Goal: Use online tool/utility: Utilize a website feature to perform a specific function

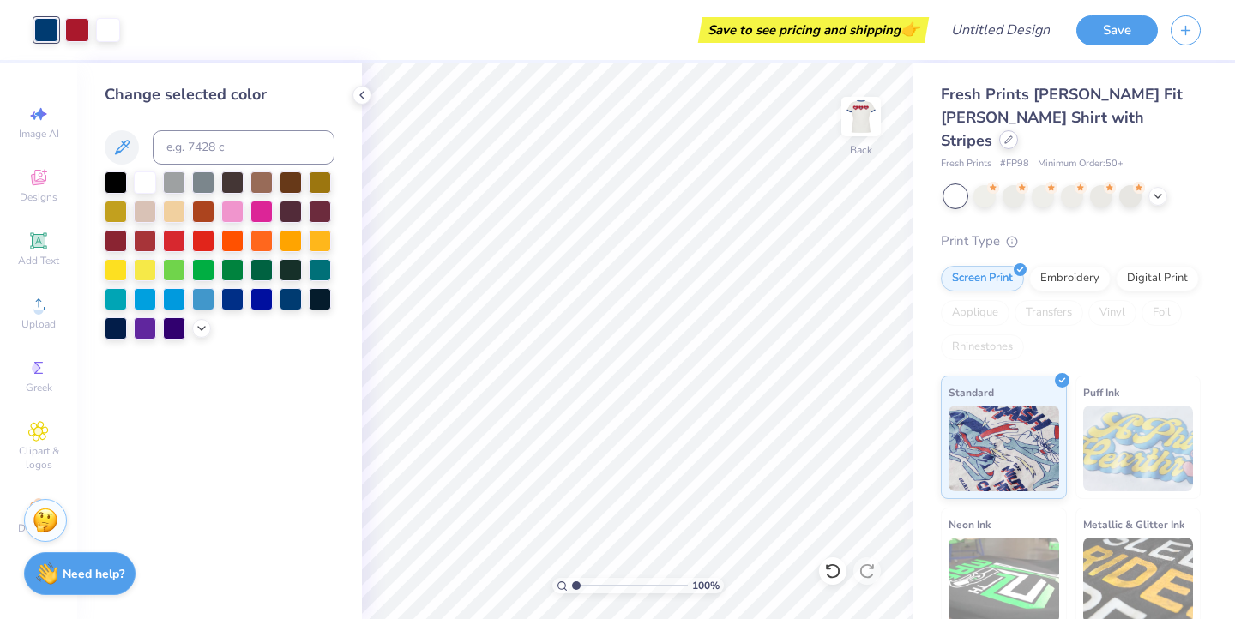
click at [1018, 130] on div at bounding box center [1008, 139] width 19 height 19
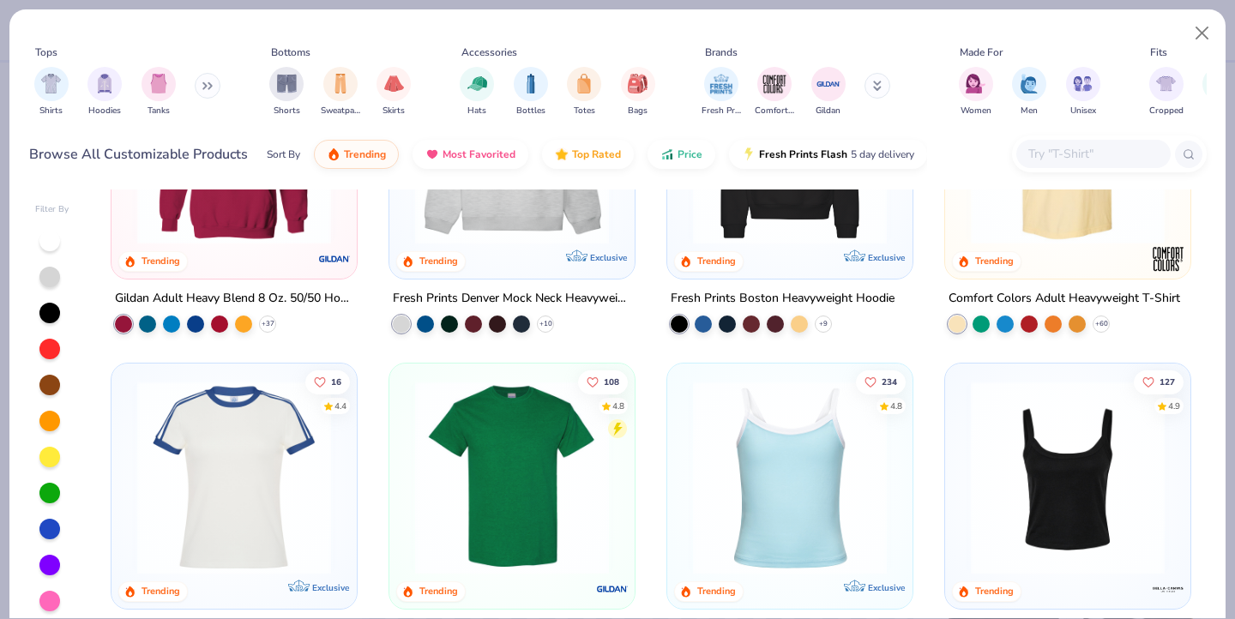
scroll to position [369, 0]
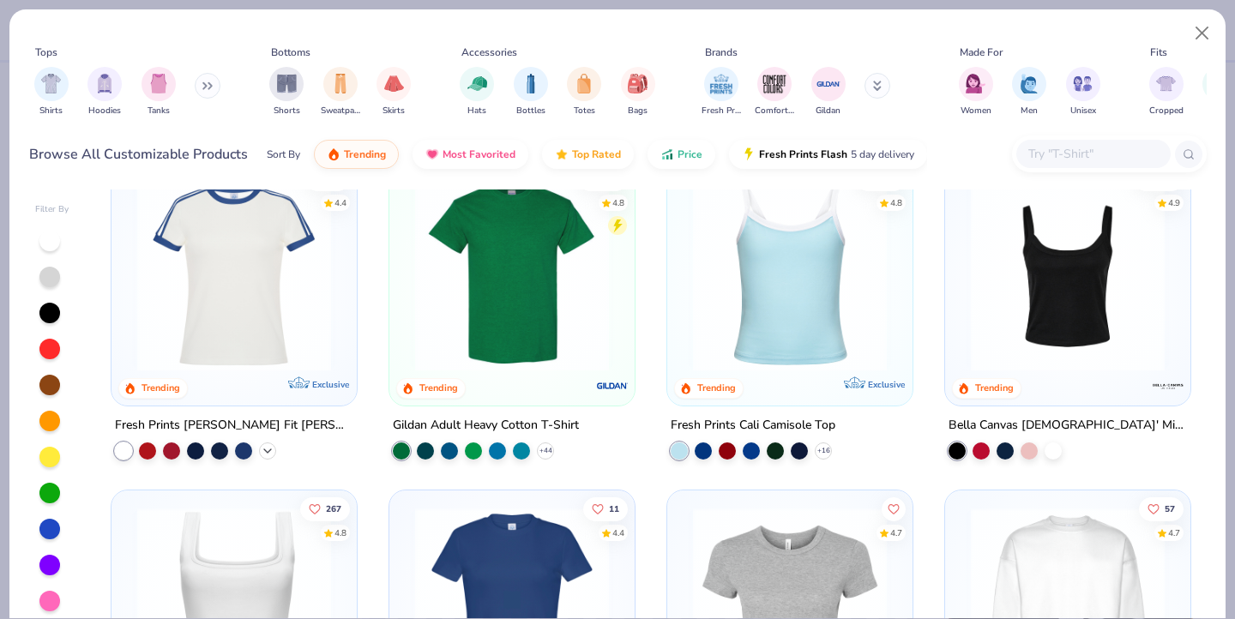
click at [269, 450] on icon at bounding box center [268, 451] width 14 height 14
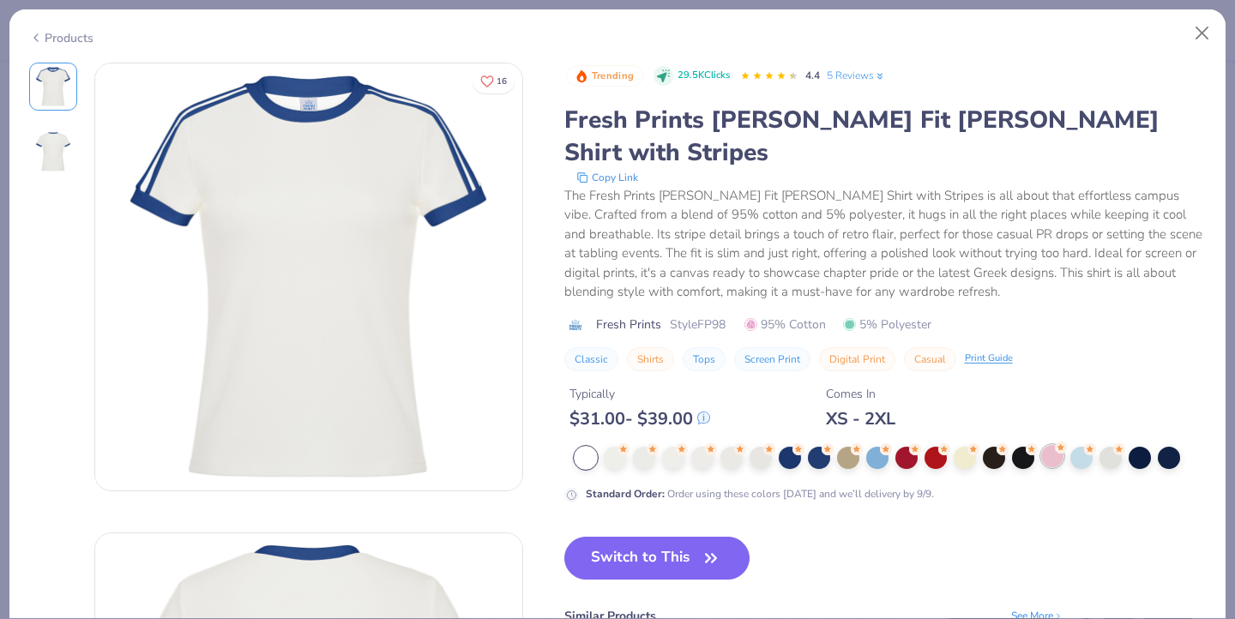
click at [1045, 445] on div at bounding box center [1053, 456] width 22 height 22
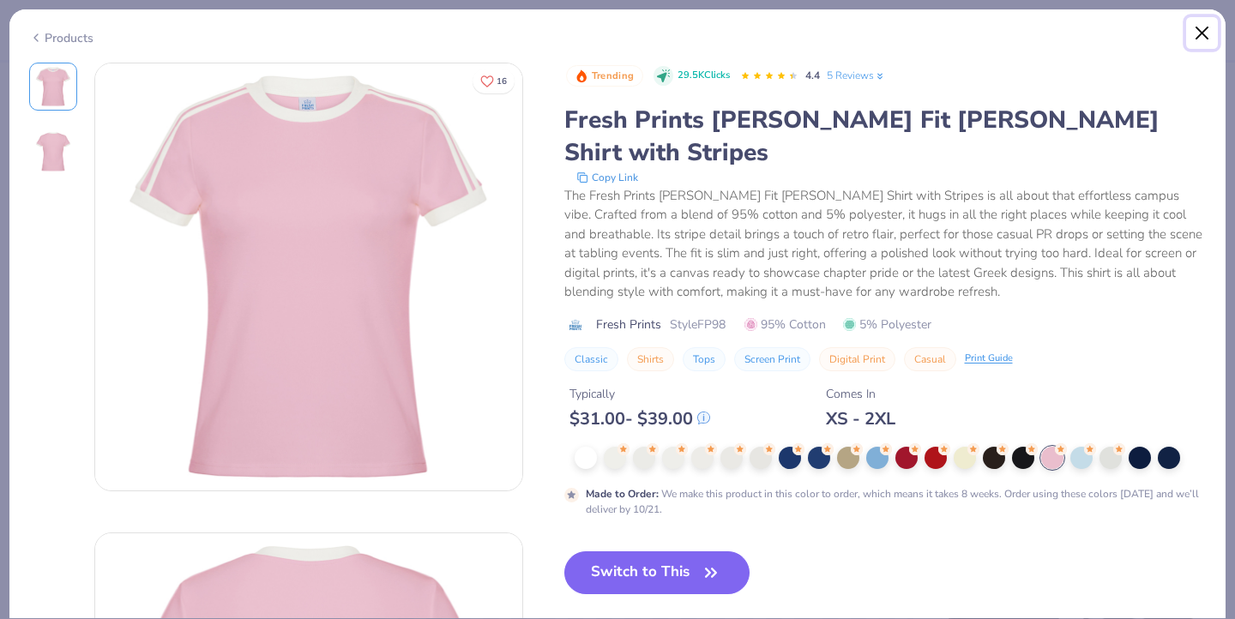
click at [1205, 36] on button "Close" at bounding box center [1203, 33] width 33 height 33
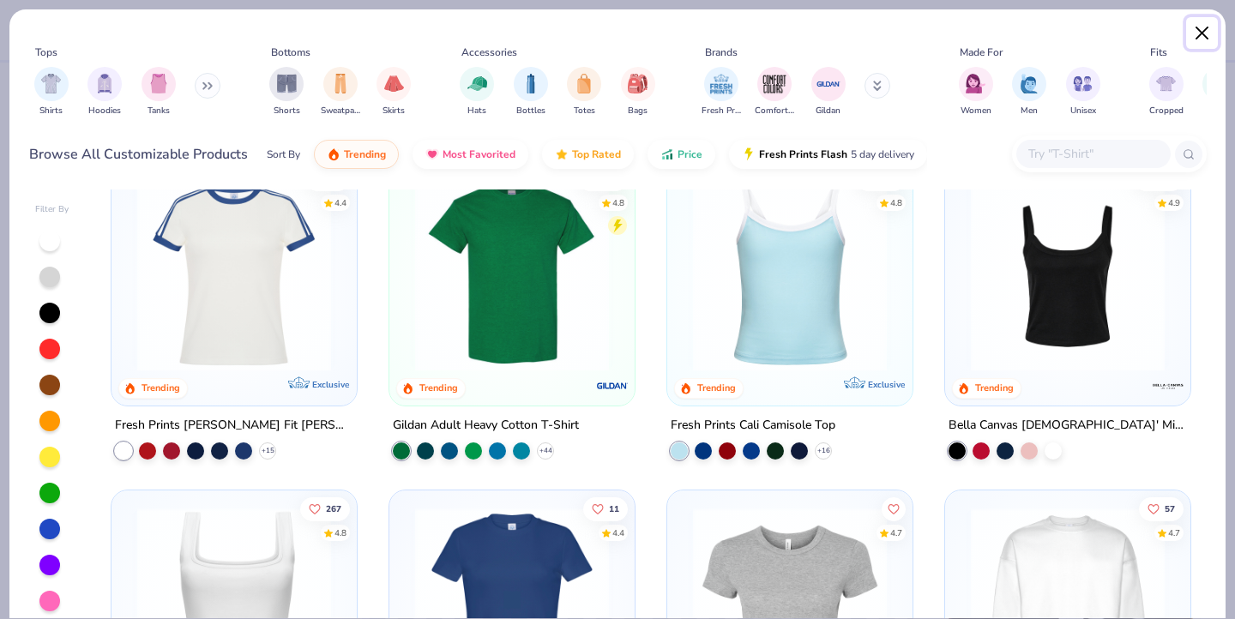
click at [1205, 36] on button "Close" at bounding box center [1203, 33] width 33 height 33
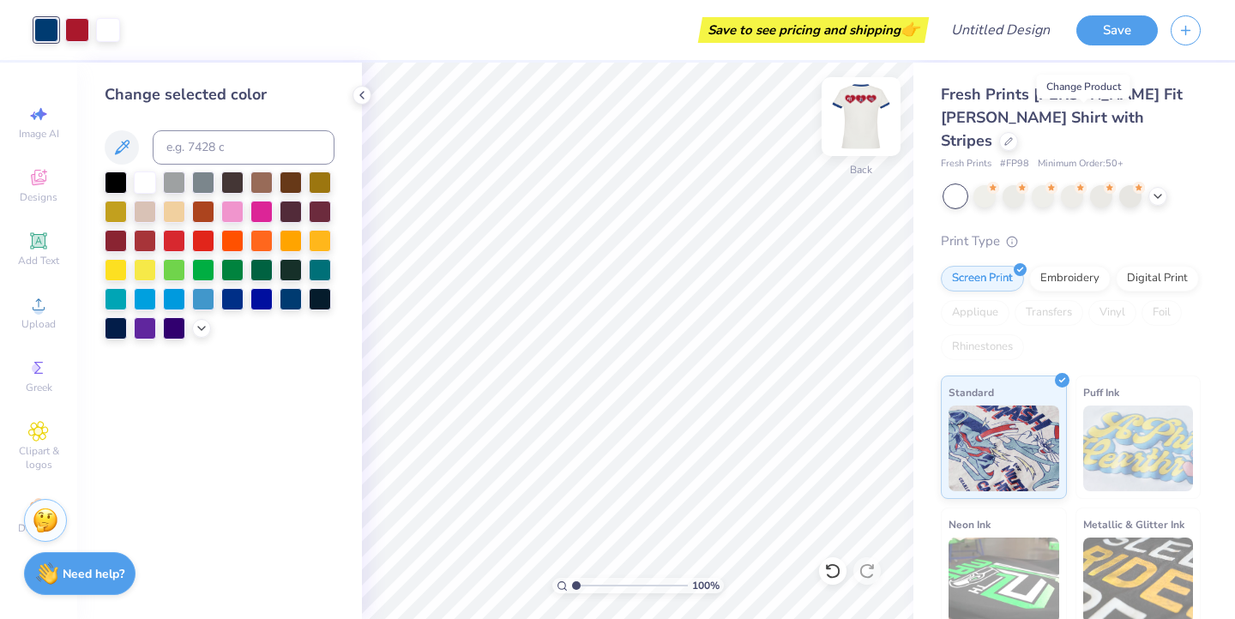
click at [857, 118] on img at bounding box center [861, 116] width 69 height 69
click at [1111, 34] on button "Save" at bounding box center [1118, 28] width 82 height 30
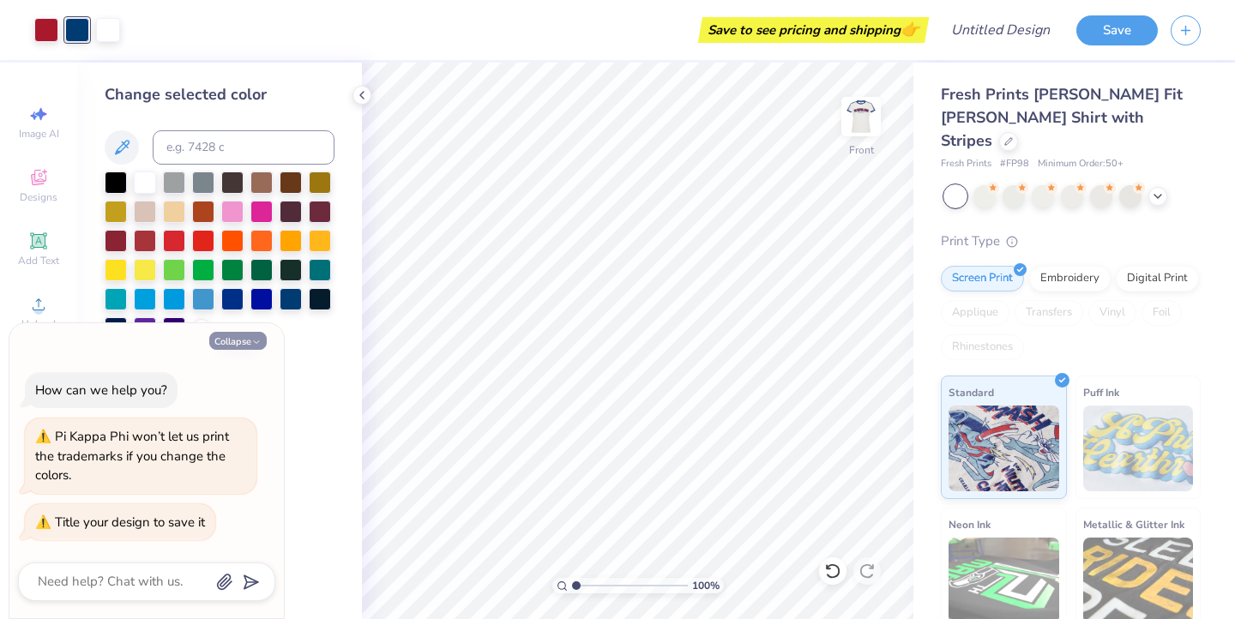
click at [255, 339] on icon "button" at bounding box center [256, 342] width 10 height 10
type textarea "x"
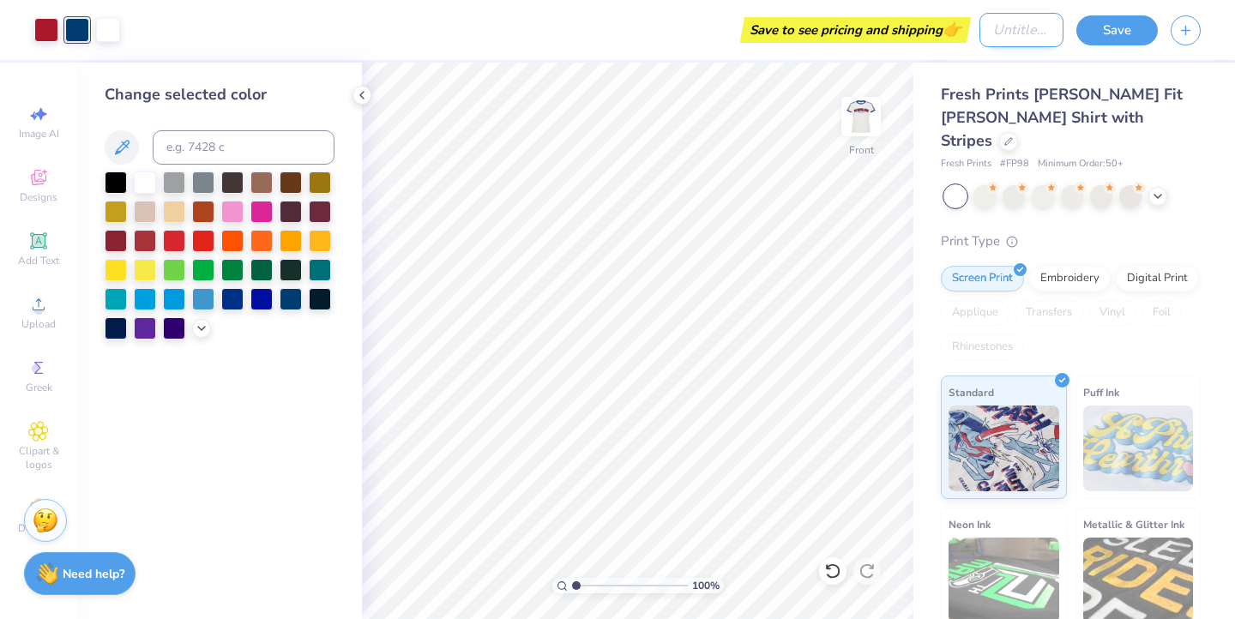
click at [1004, 28] on input "Design Title" at bounding box center [1022, 30] width 84 height 34
type input "PI PHI SHIRT"
click at [1126, 38] on button "Save" at bounding box center [1118, 28] width 82 height 30
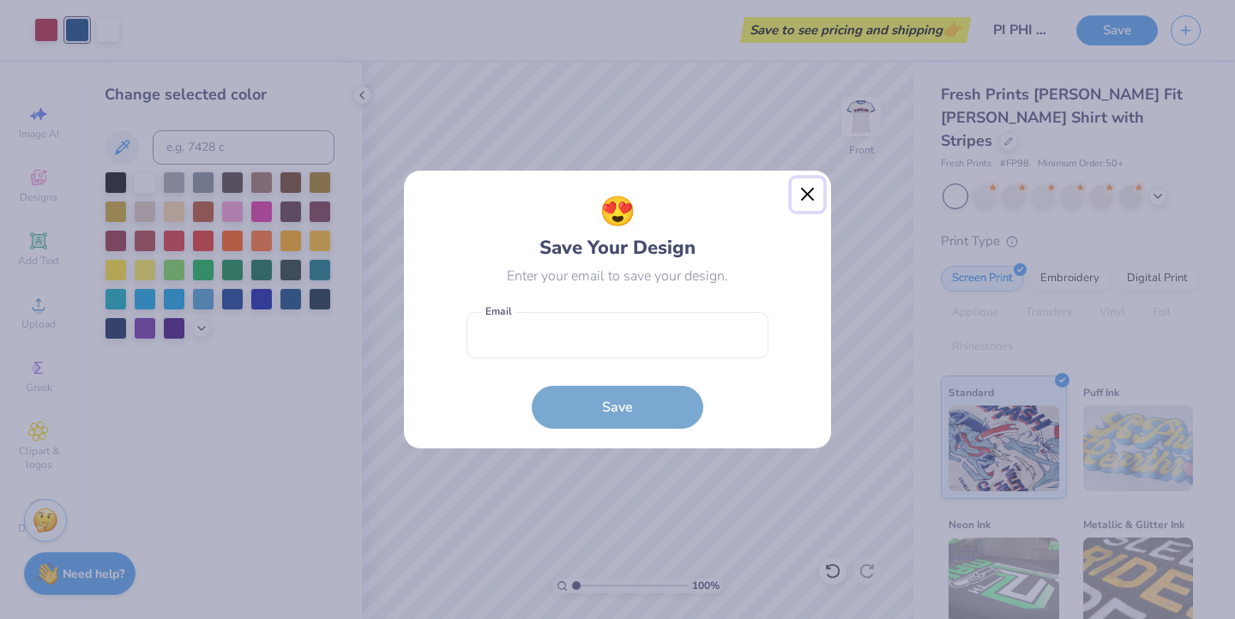
click at [805, 192] on button "Close" at bounding box center [808, 194] width 33 height 33
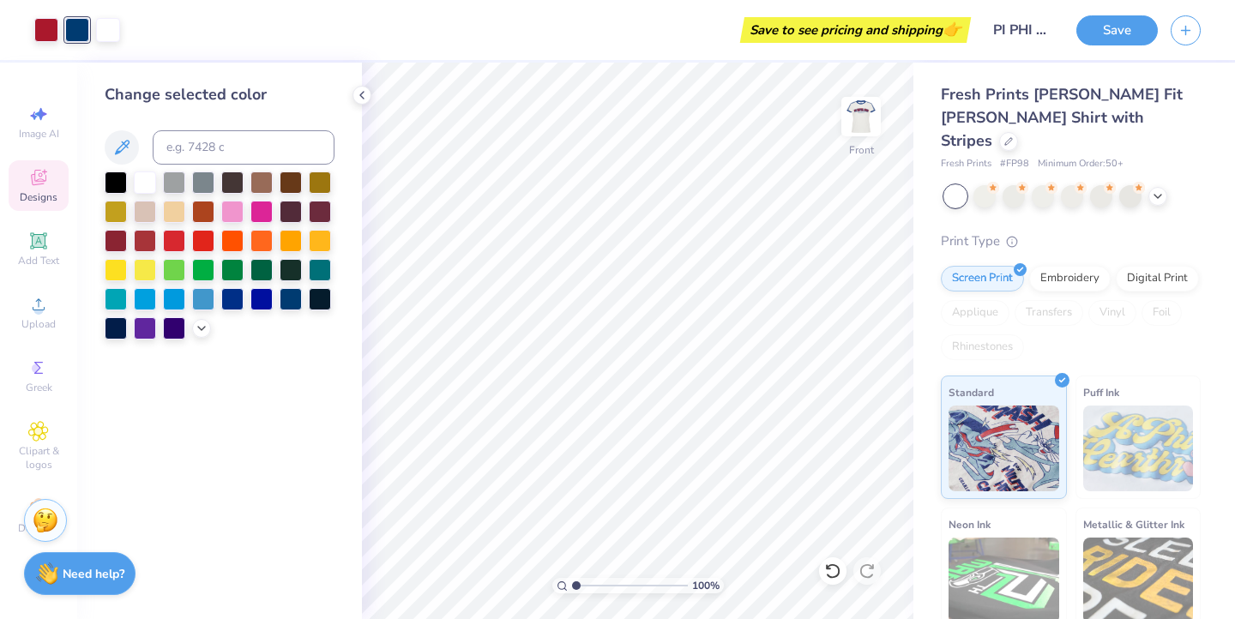
click at [38, 174] on icon at bounding box center [38, 177] width 21 height 21
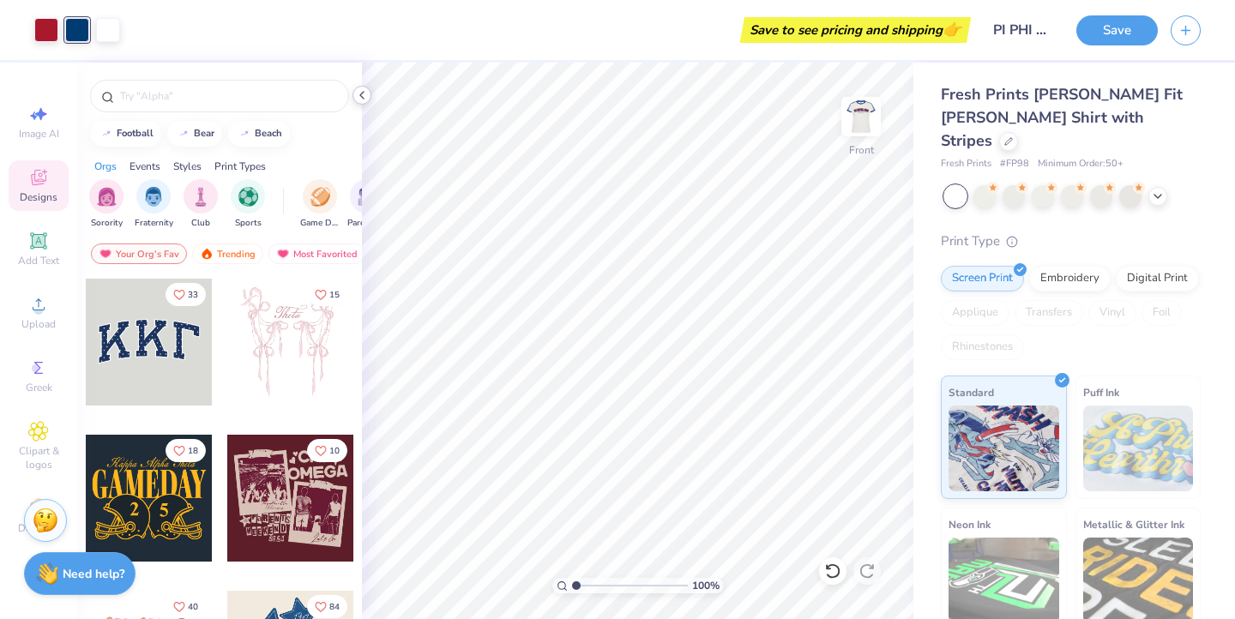
click at [366, 99] on icon at bounding box center [362, 95] width 14 height 14
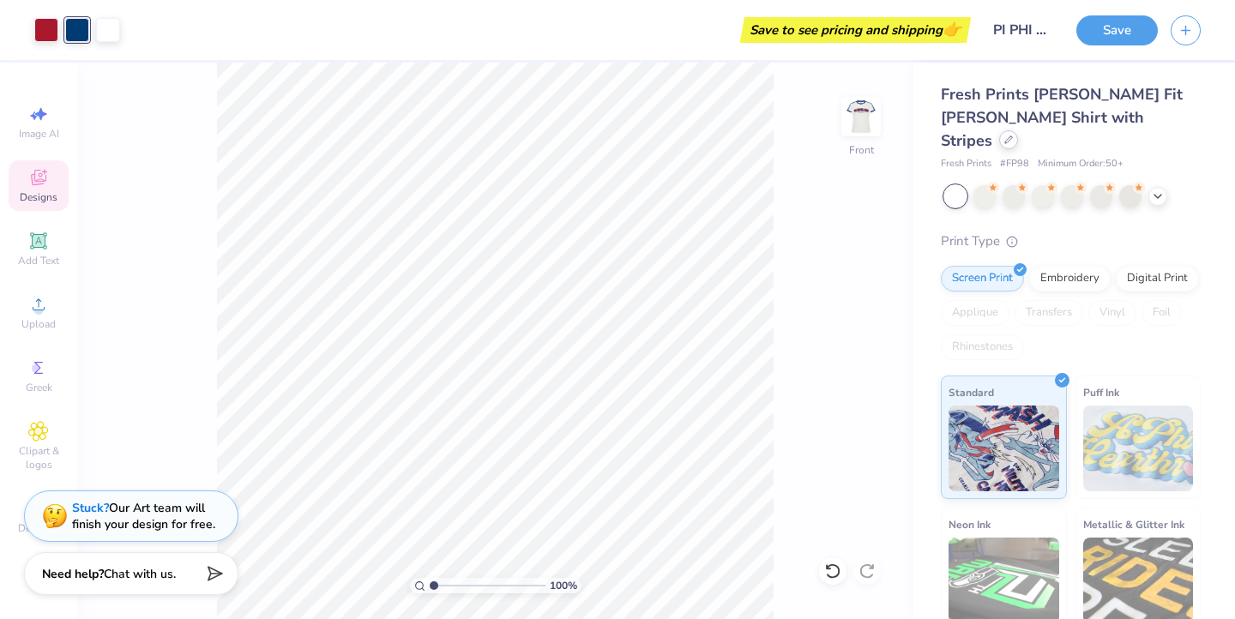
click at [1013, 136] on icon at bounding box center [1009, 140] width 9 height 9
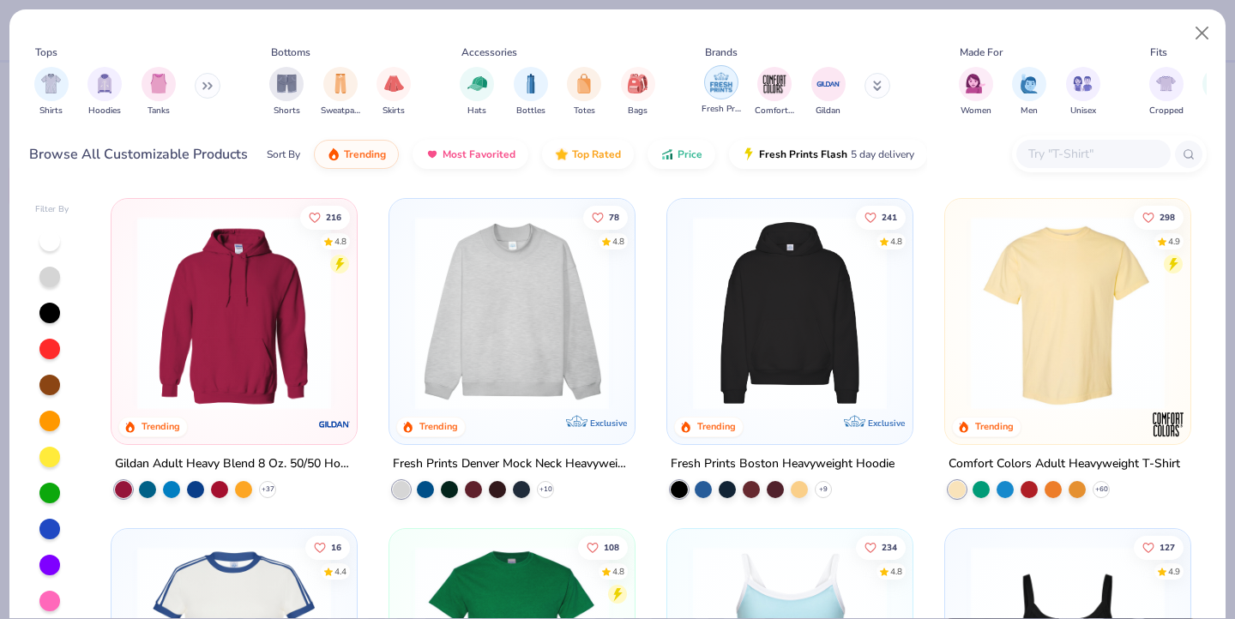
click at [731, 88] on img "filter for Fresh Prints" at bounding box center [722, 82] width 26 height 26
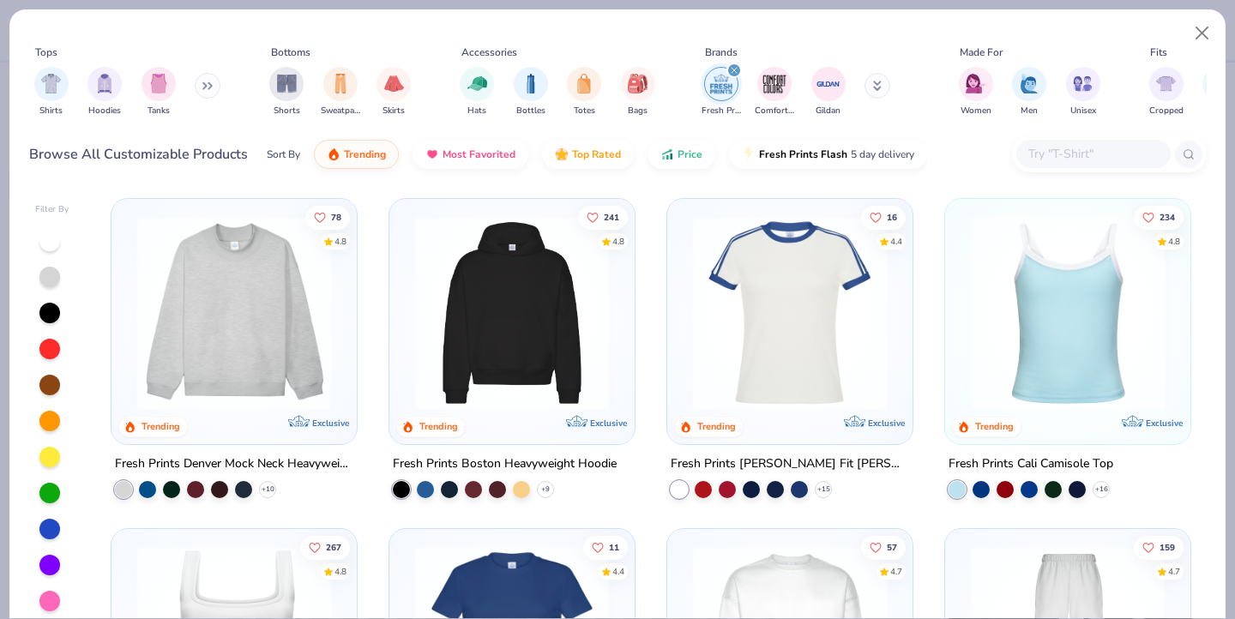
click at [1047, 321] on img at bounding box center [1068, 313] width 211 height 194
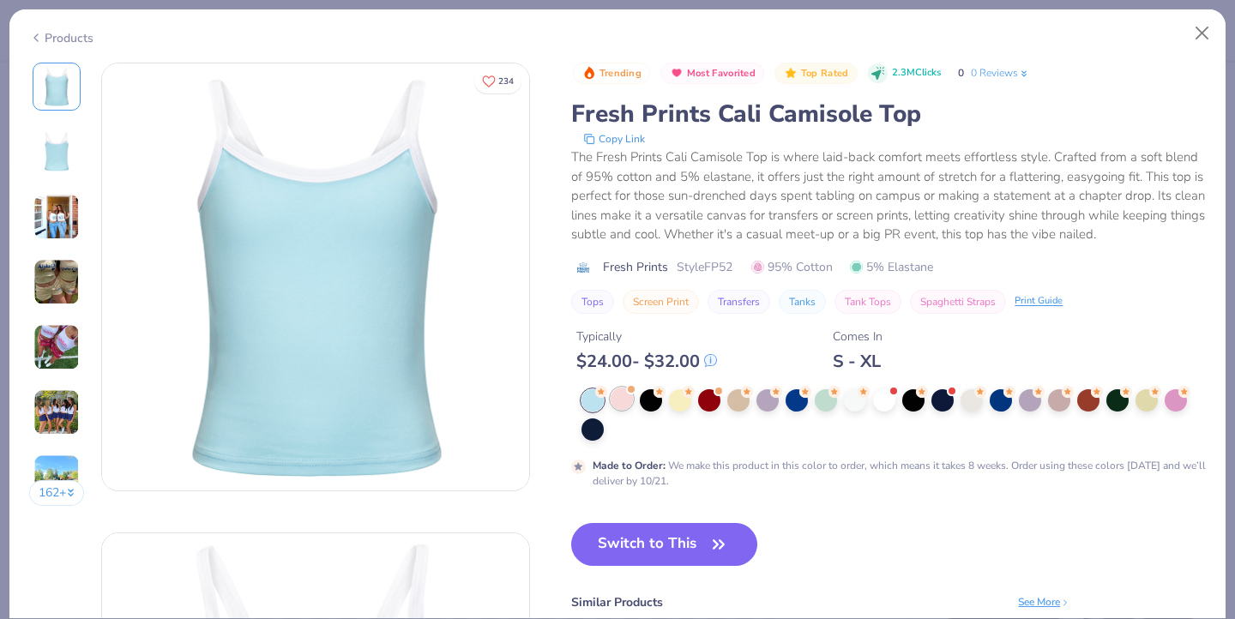
click at [619, 404] on div at bounding box center [622, 399] width 22 height 22
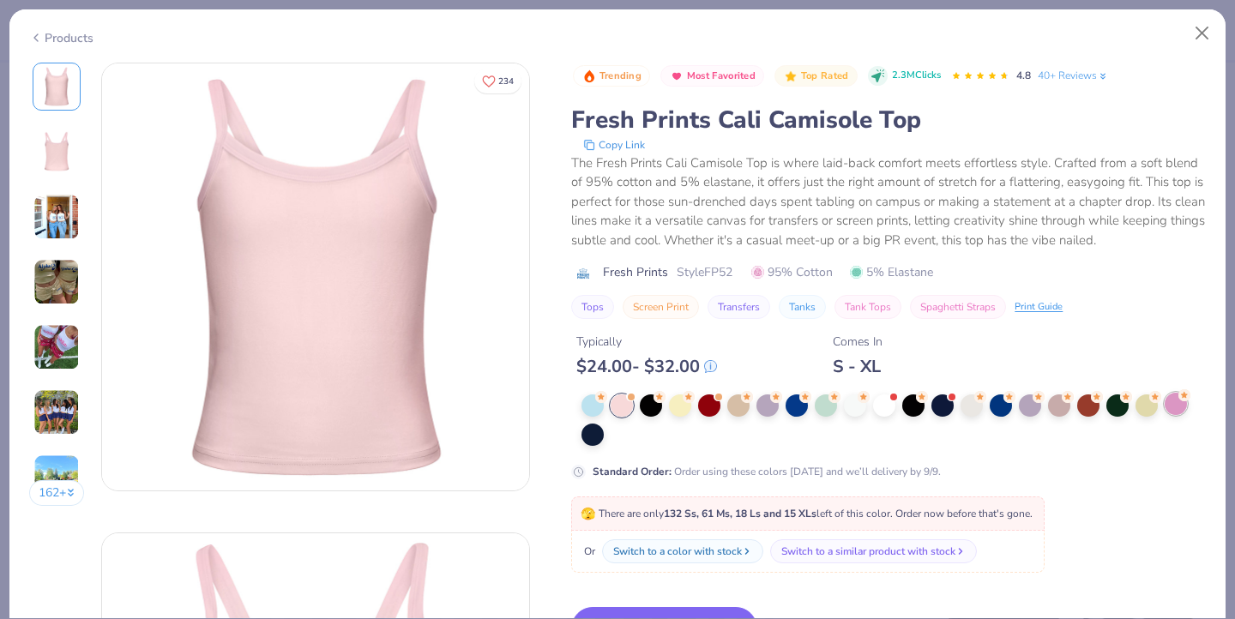
click at [1178, 403] on div at bounding box center [1176, 404] width 22 height 22
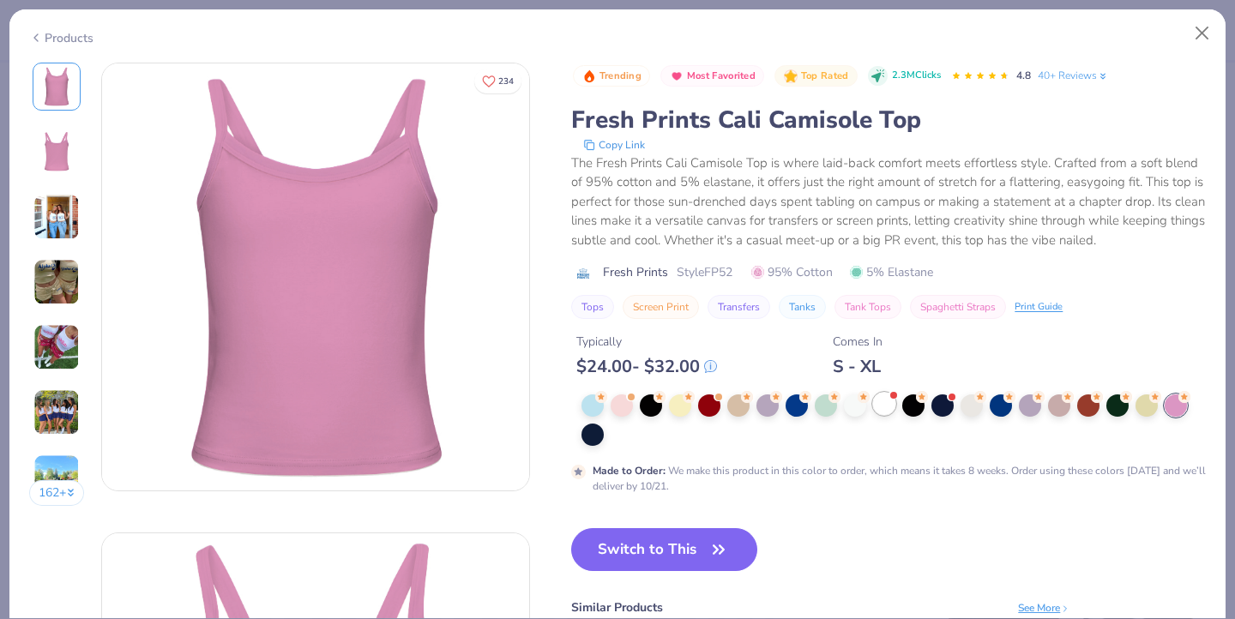
click at [885, 406] on div at bounding box center [884, 404] width 22 height 22
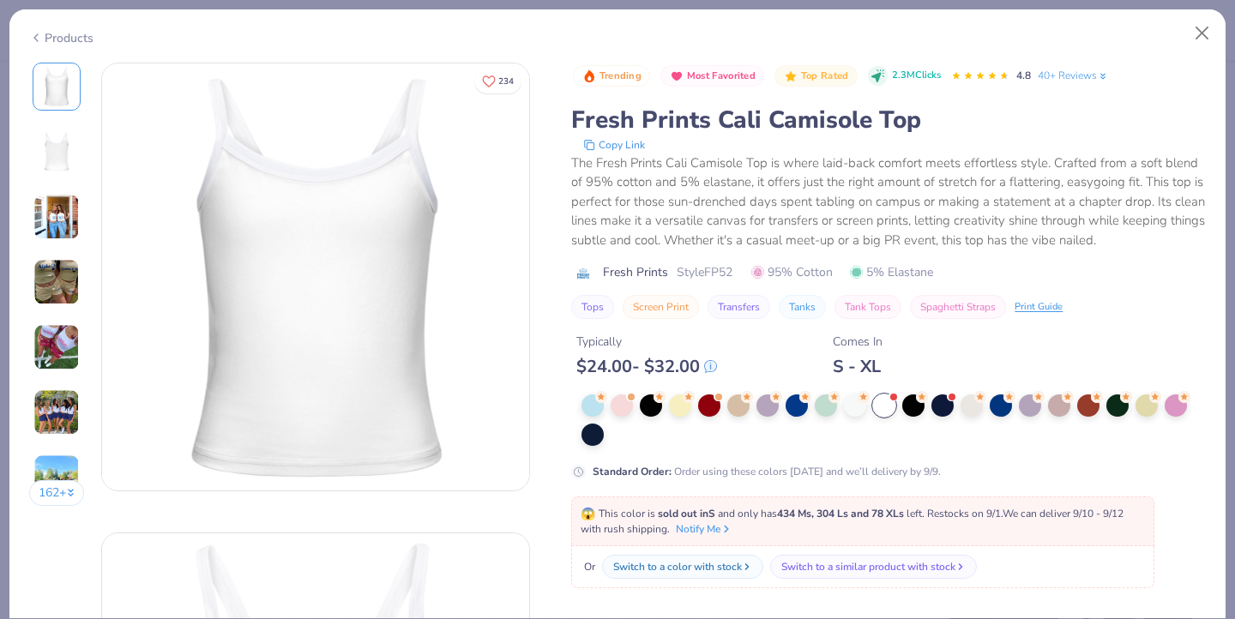
click at [54, 361] on img at bounding box center [56, 347] width 46 height 46
click at [43, 84] on img at bounding box center [56, 86] width 41 height 41
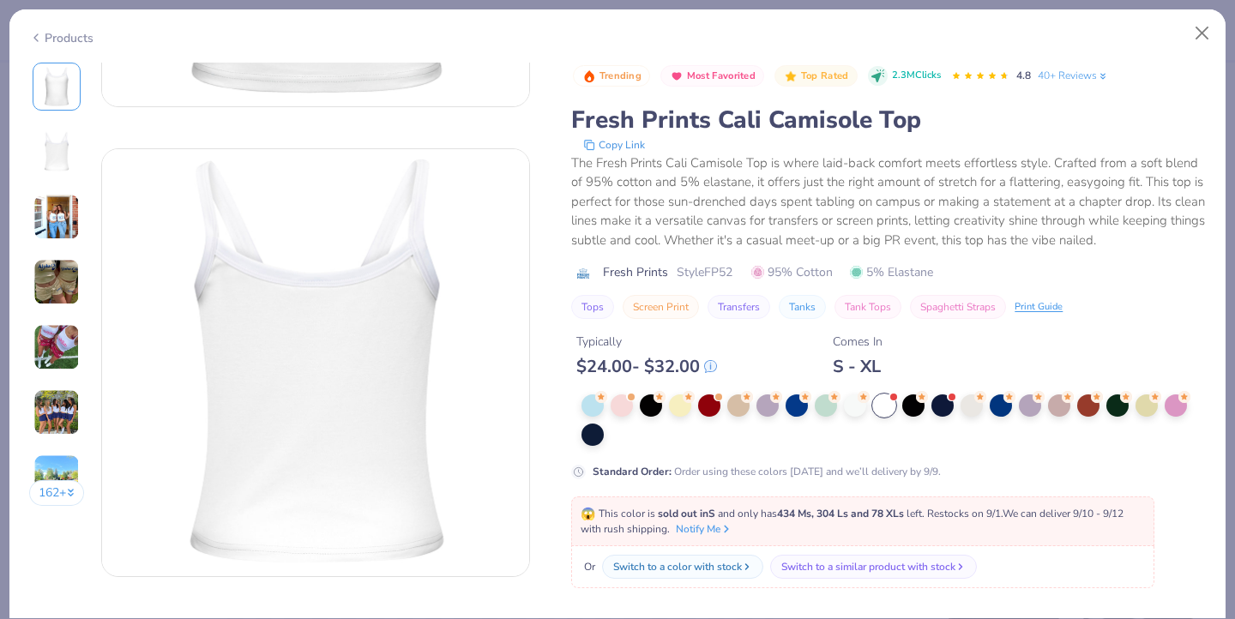
click at [962, 266] on div "Fresh Prints Style FP52 95% Cotton 5% Elastane" at bounding box center [888, 272] width 635 height 18
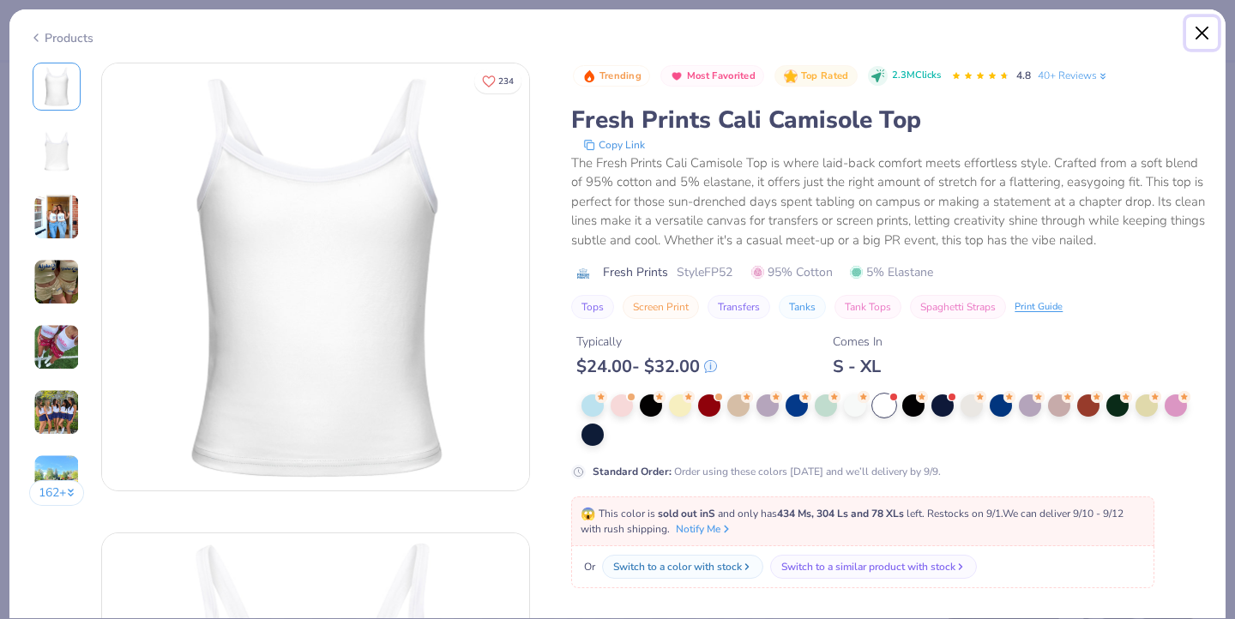
click at [1200, 39] on button "Close" at bounding box center [1203, 33] width 33 height 33
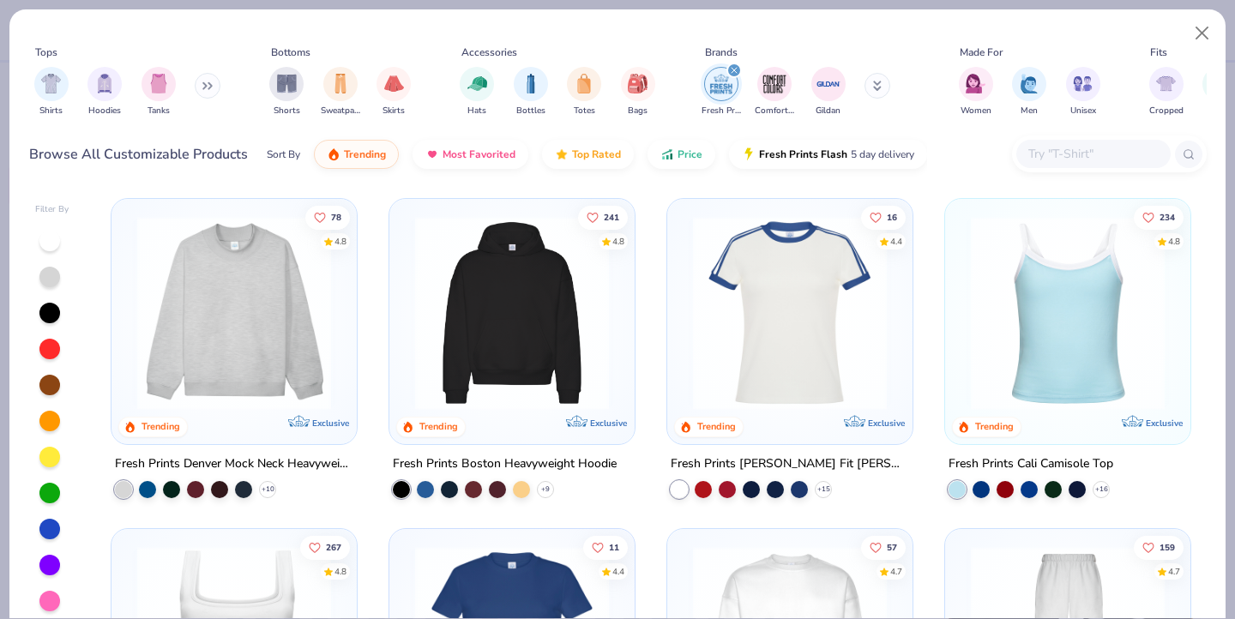
click at [1051, 310] on img at bounding box center [1068, 313] width 211 height 194
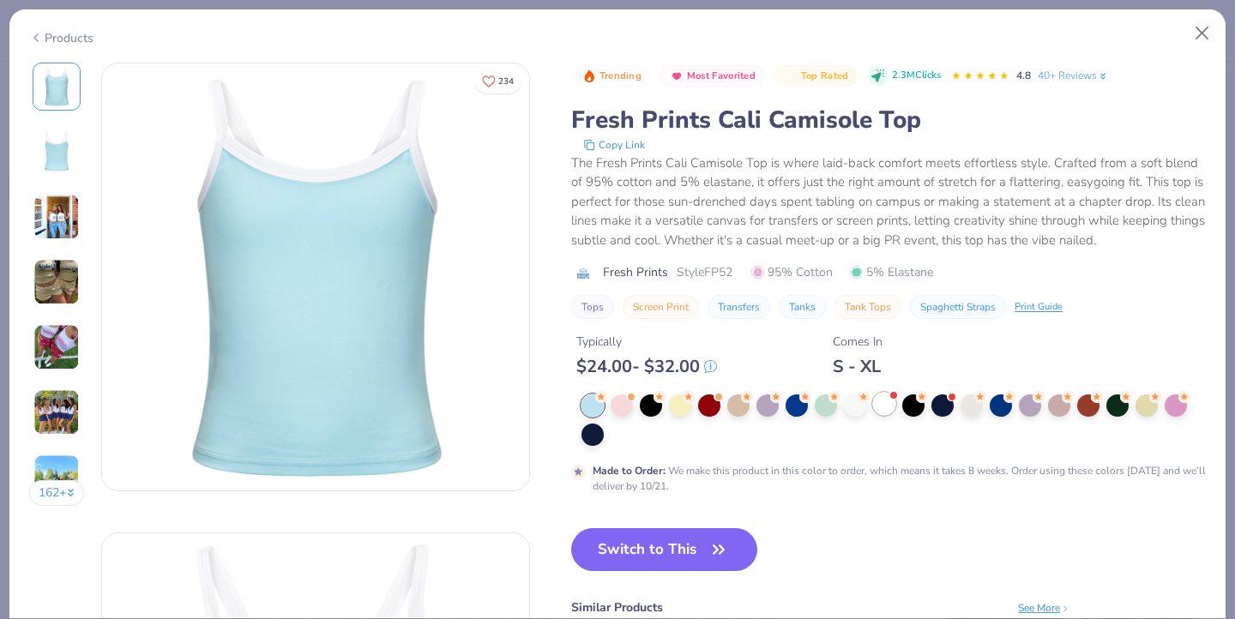
click at [883, 406] on div at bounding box center [884, 404] width 22 height 22
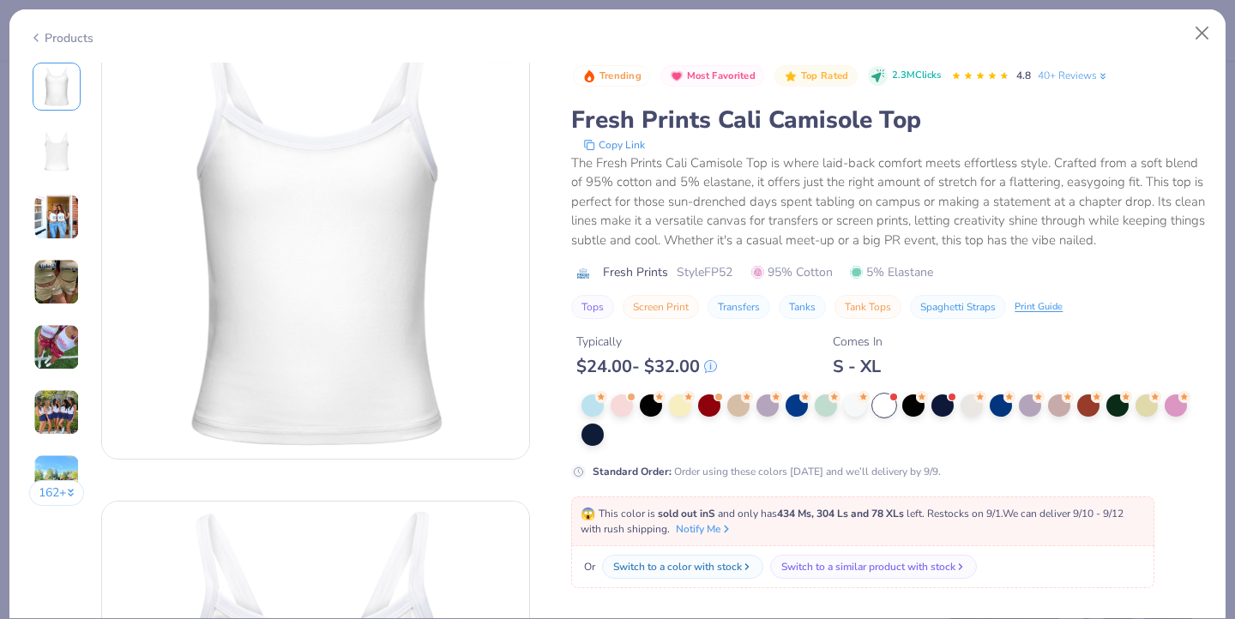
scroll to position [58, 0]
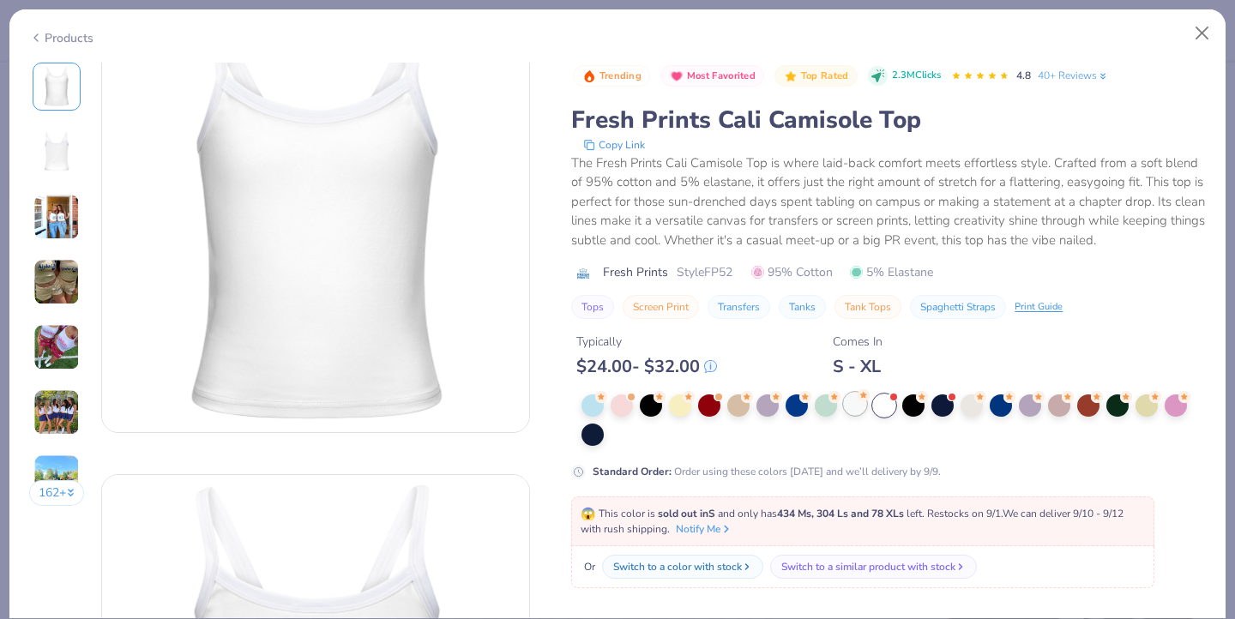
click at [859, 413] on div at bounding box center [855, 404] width 22 height 22
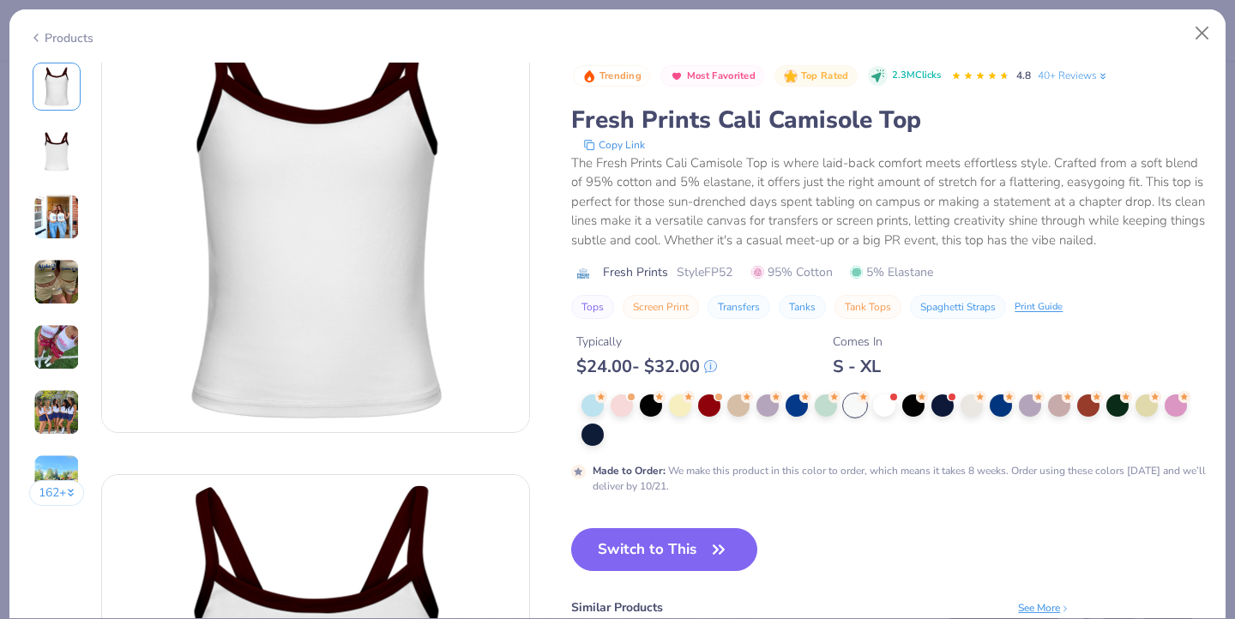
click at [48, 216] on img at bounding box center [56, 217] width 46 height 46
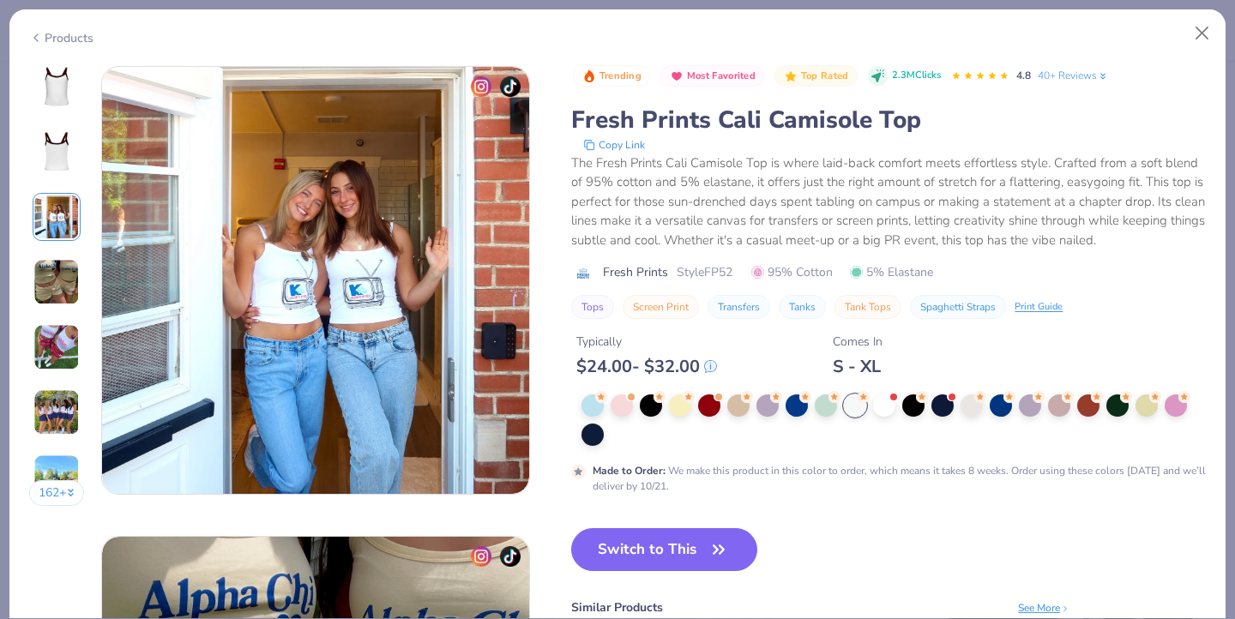
scroll to position [940, 0]
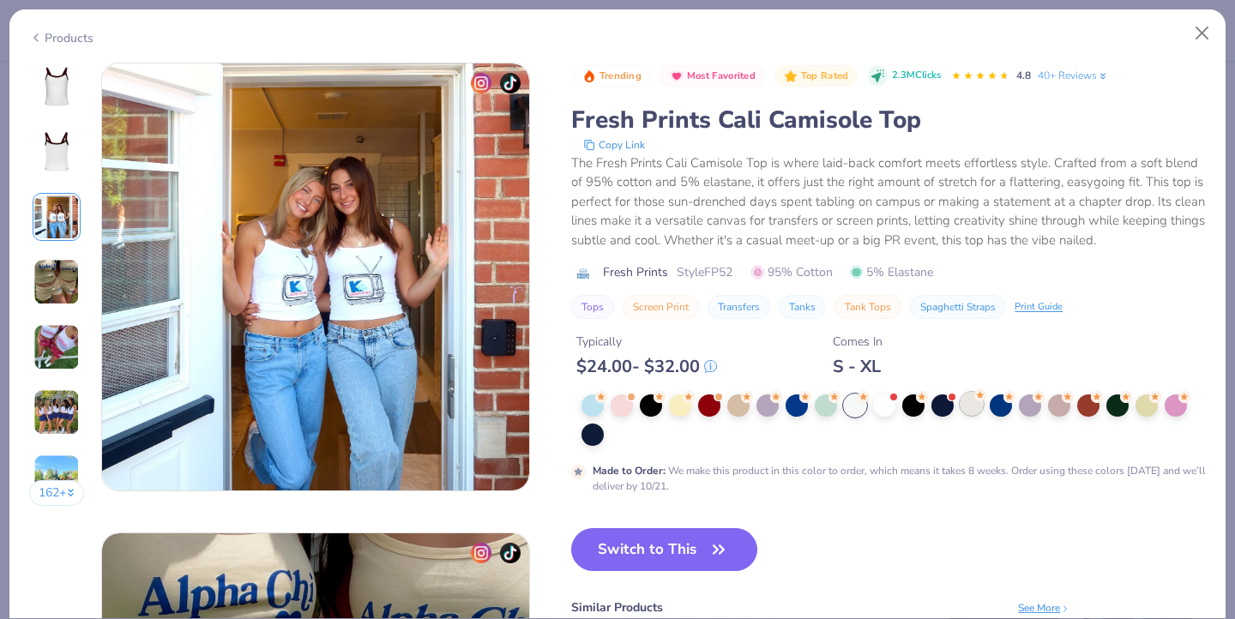
click at [979, 409] on div at bounding box center [972, 404] width 22 height 22
click at [68, 83] on img at bounding box center [56, 86] width 41 height 41
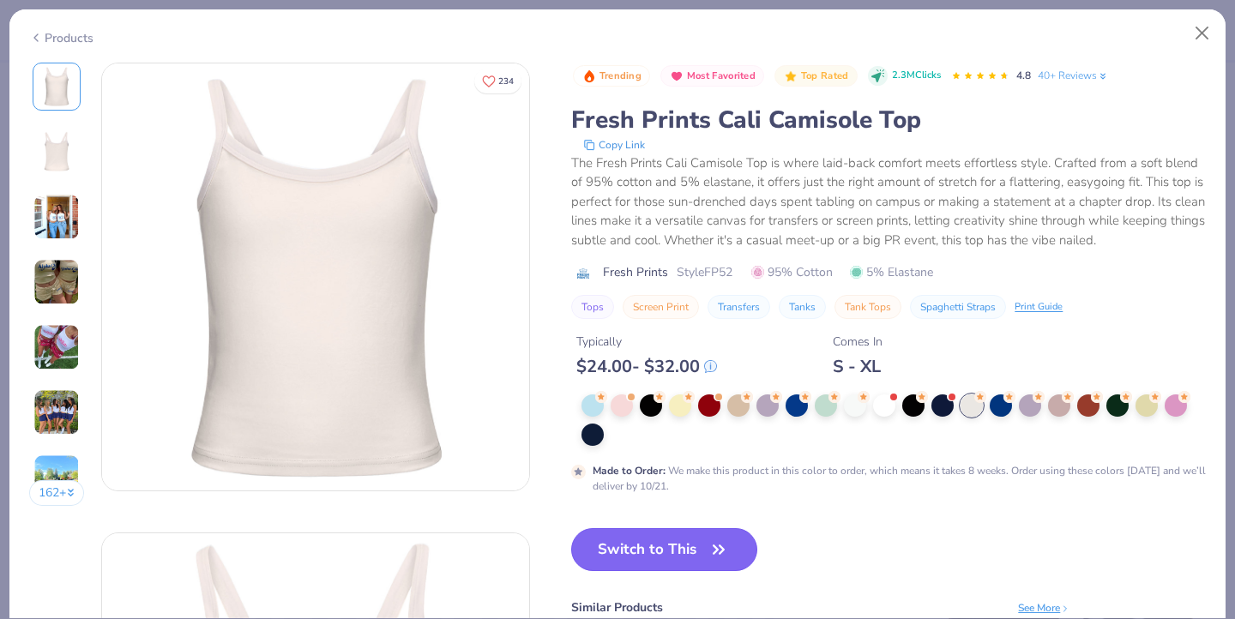
click at [676, 547] on button "Switch to This" at bounding box center [664, 549] width 186 height 43
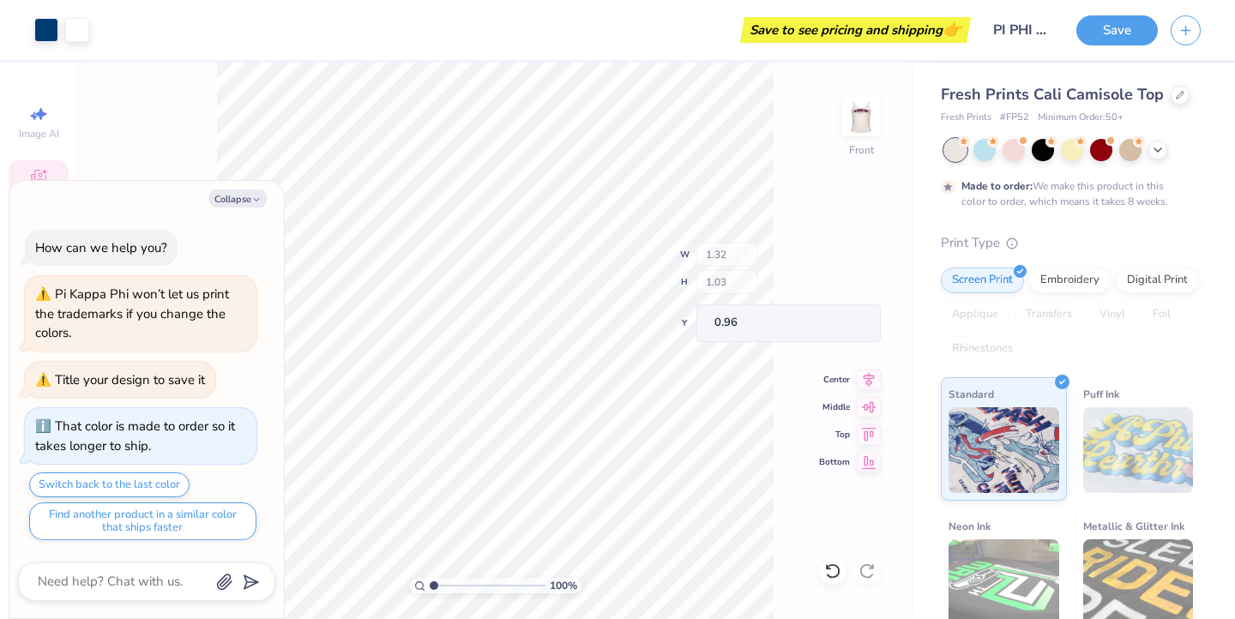
type textarea "x"
type input "1.09"
type input "1.19"
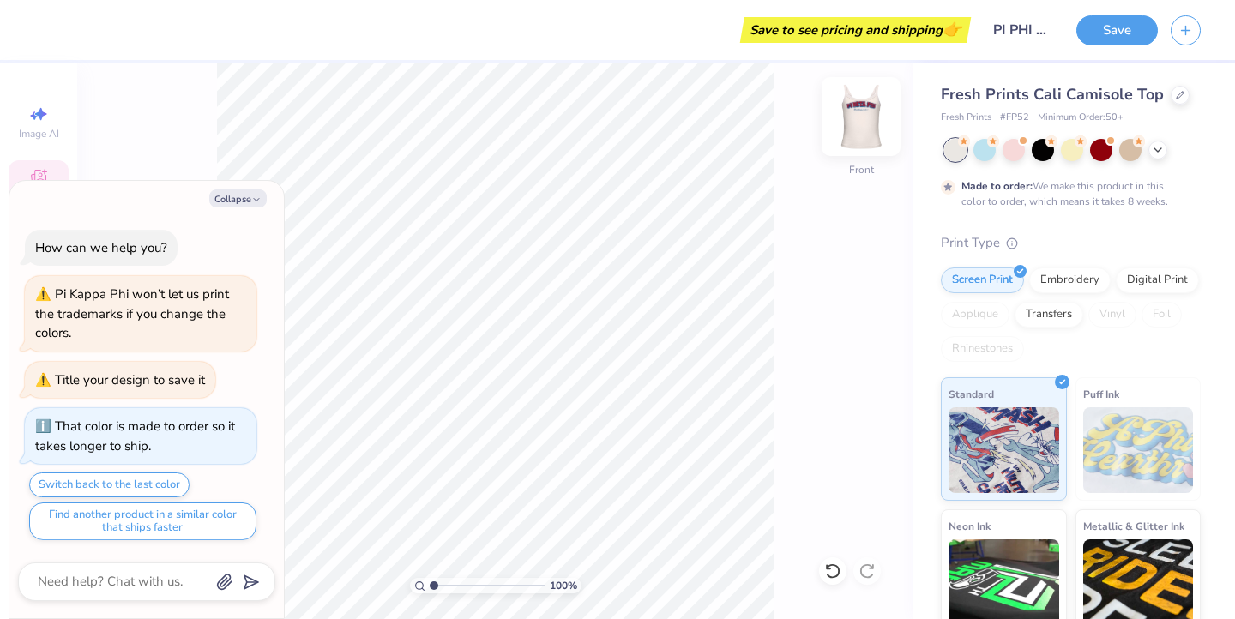
click at [860, 121] on img at bounding box center [861, 116] width 69 height 69
click at [243, 196] on button "Collapse" at bounding box center [237, 199] width 57 height 18
type textarea "x"
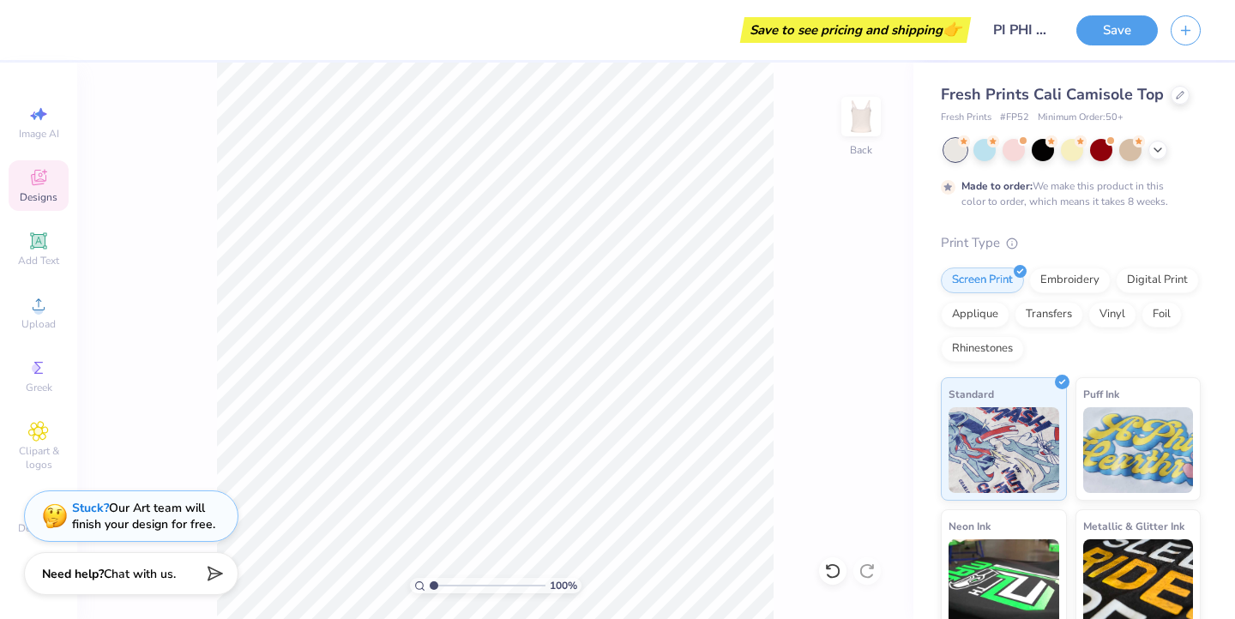
click at [51, 191] on span "Designs" at bounding box center [39, 197] width 38 height 14
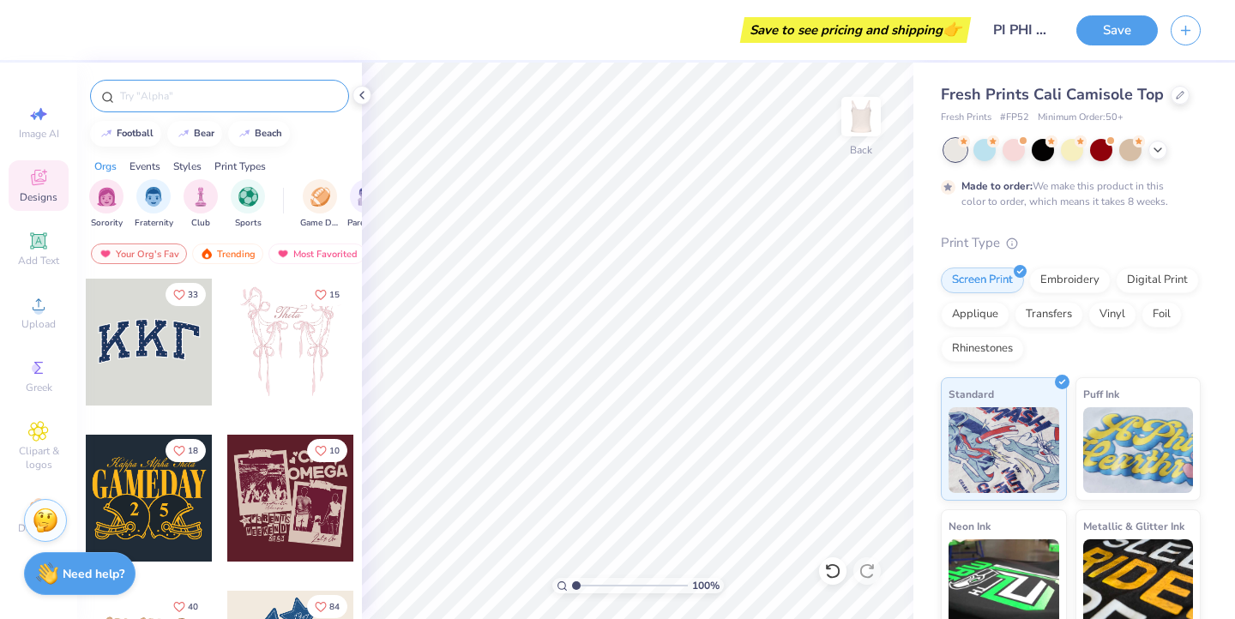
click at [220, 100] on input "text" at bounding box center [228, 96] width 220 height 17
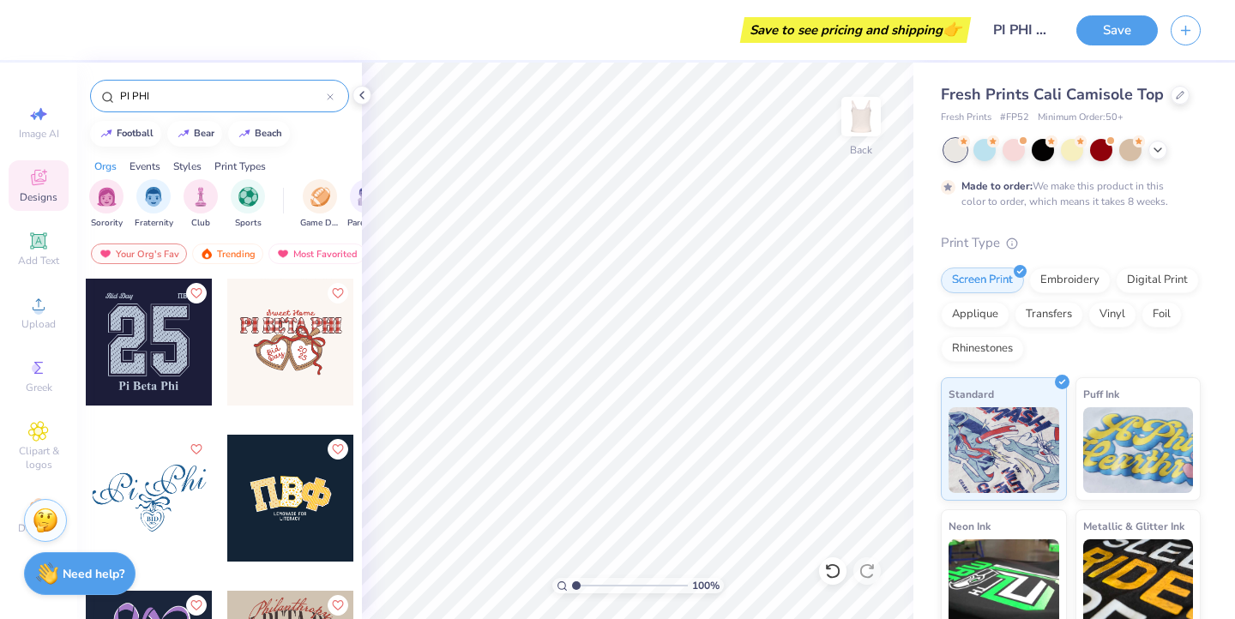
type input "PI PHI"
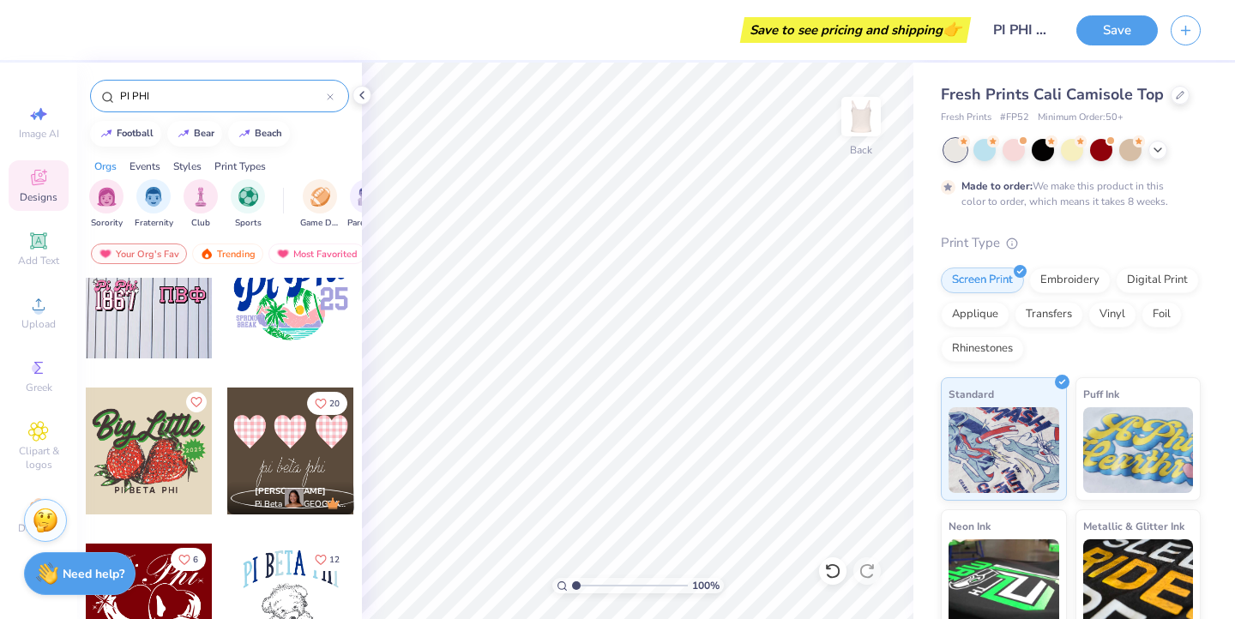
scroll to position [551, 0]
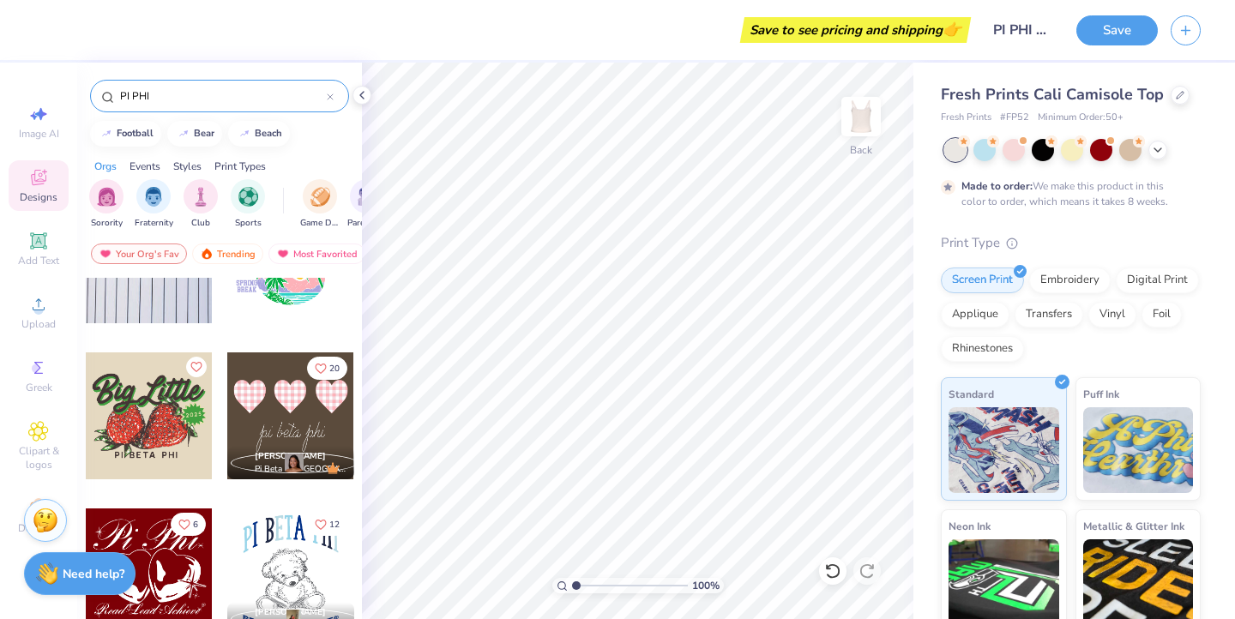
click at [303, 430] on div at bounding box center [290, 416] width 127 height 127
type input "1.81"
click at [1044, 154] on div at bounding box center [1043, 148] width 22 height 22
click at [1137, 148] on div at bounding box center [1131, 148] width 22 height 22
click at [1166, 150] on div at bounding box center [1158, 148] width 19 height 19
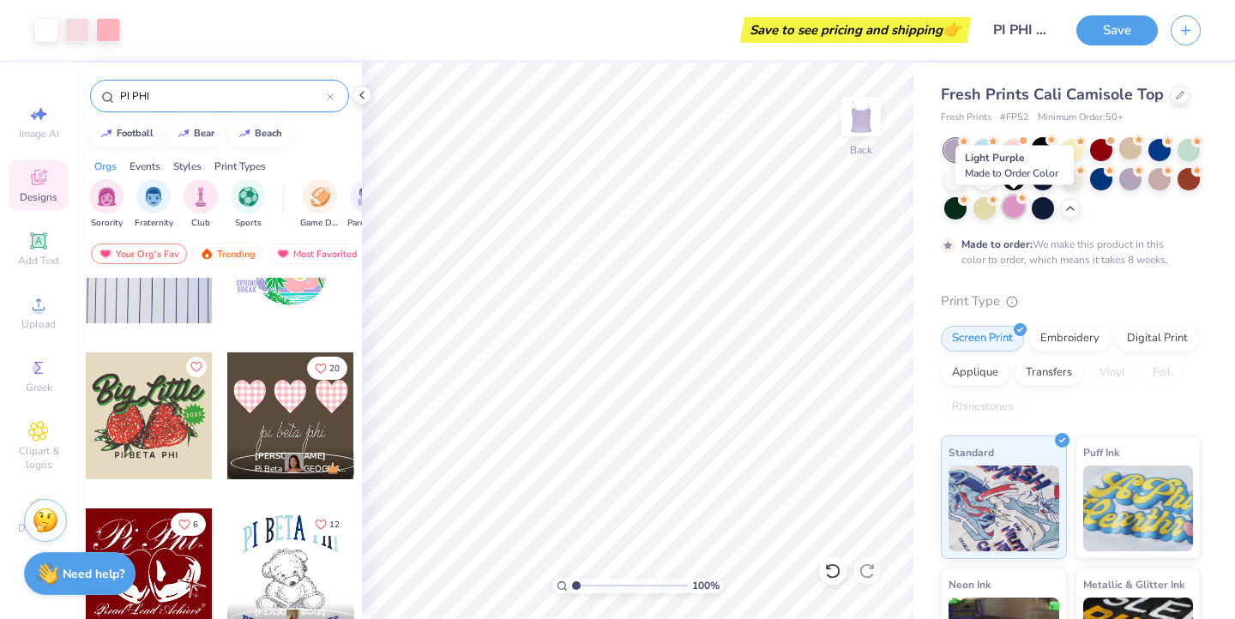
click at [1010, 212] on div at bounding box center [1014, 207] width 22 height 22
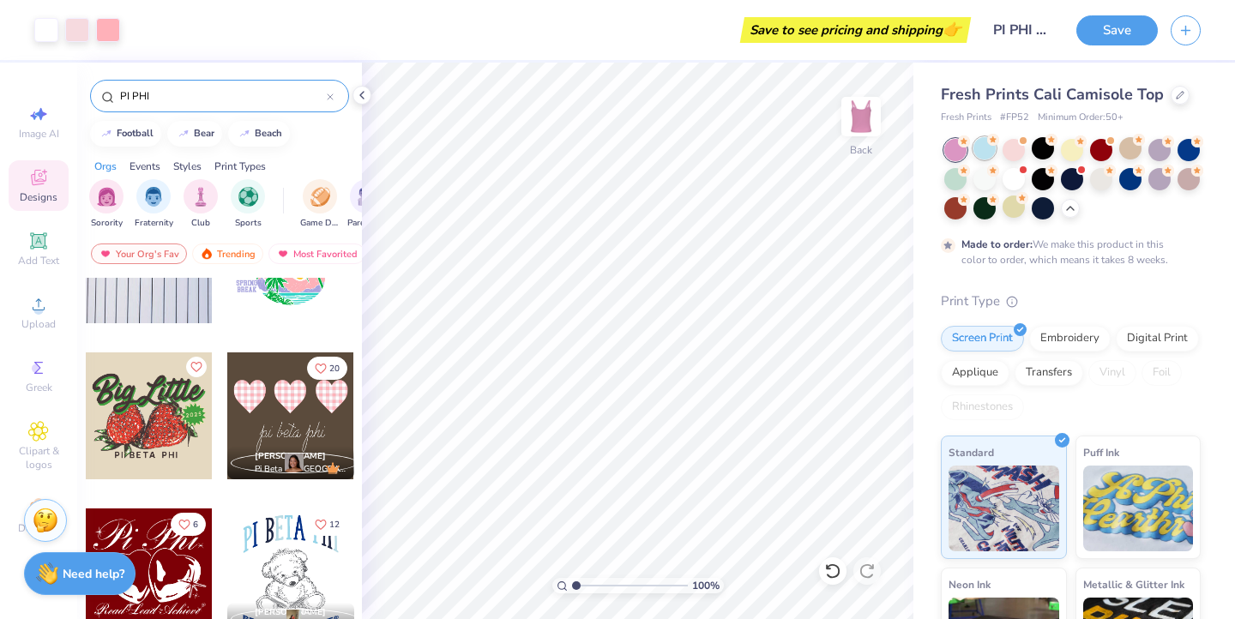
click at [988, 152] on div at bounding box center [985, 148] width 22 height 22
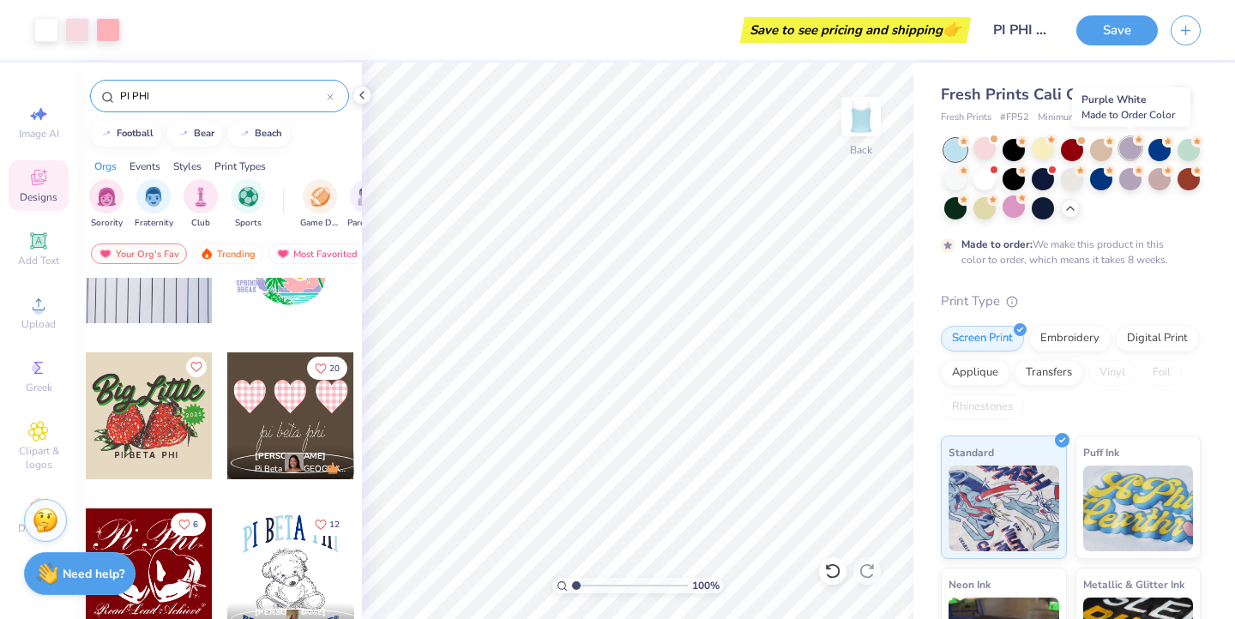
click at [1125, 151] on div at bounding box center [1131, 148] width 22 height 22
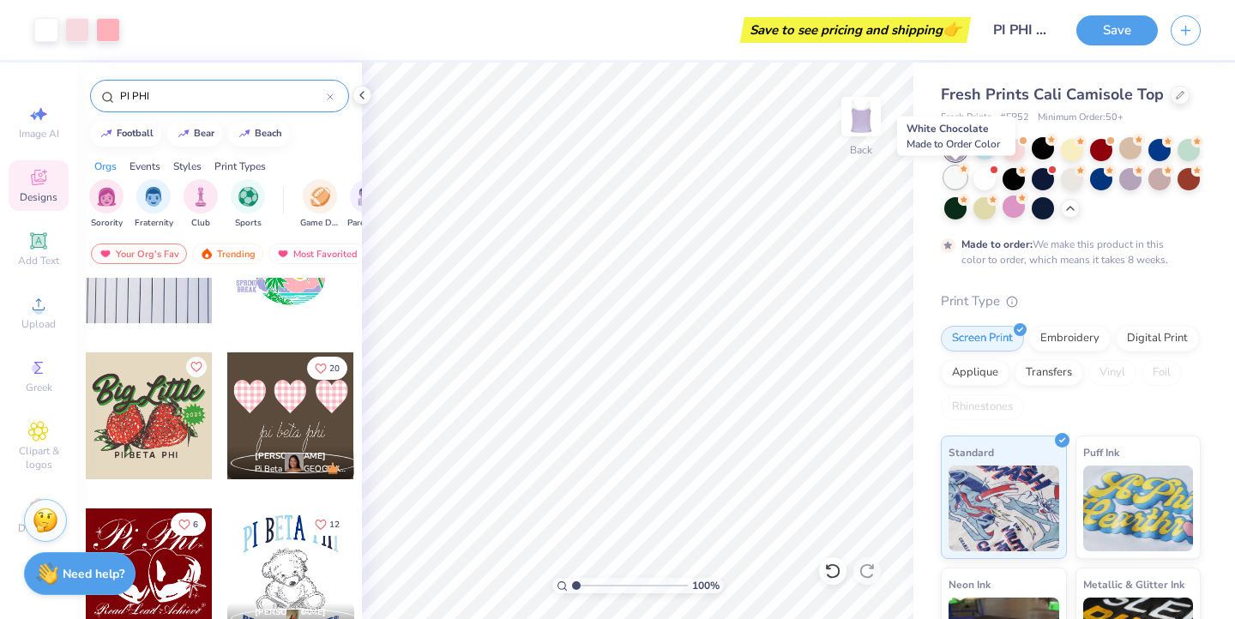
click at [963, 178] on div at bounding box center [956, 177] width 22 height 22
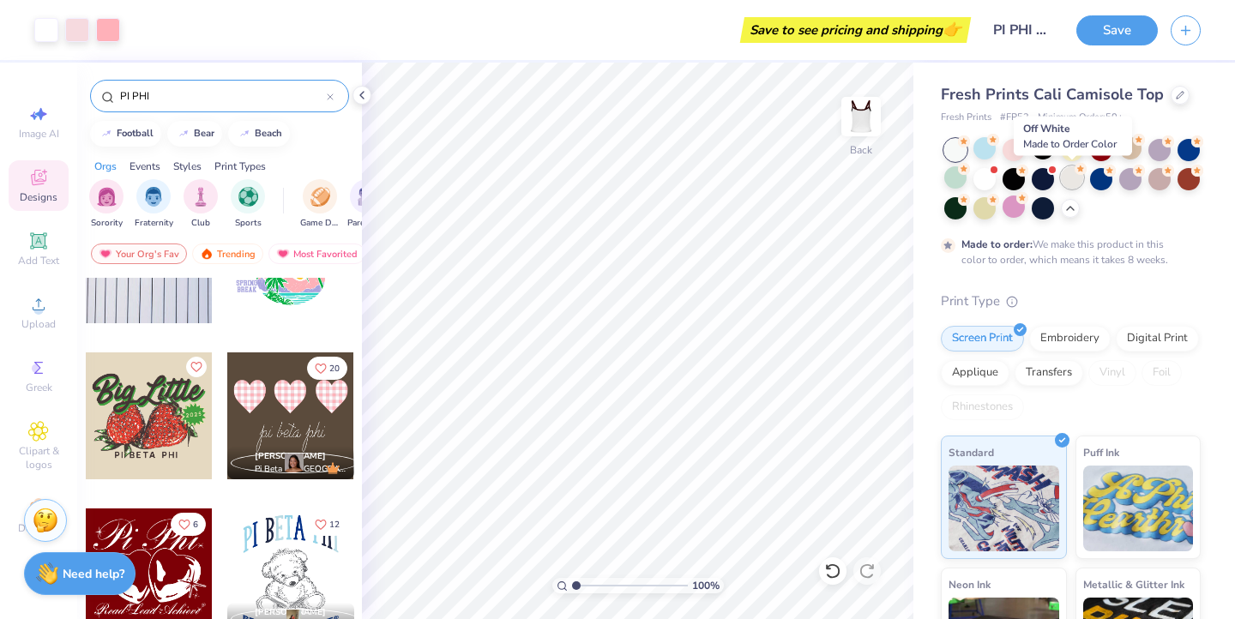
click at [1072, 177] on div at bounding box center [1072, 177] width 22 height 22
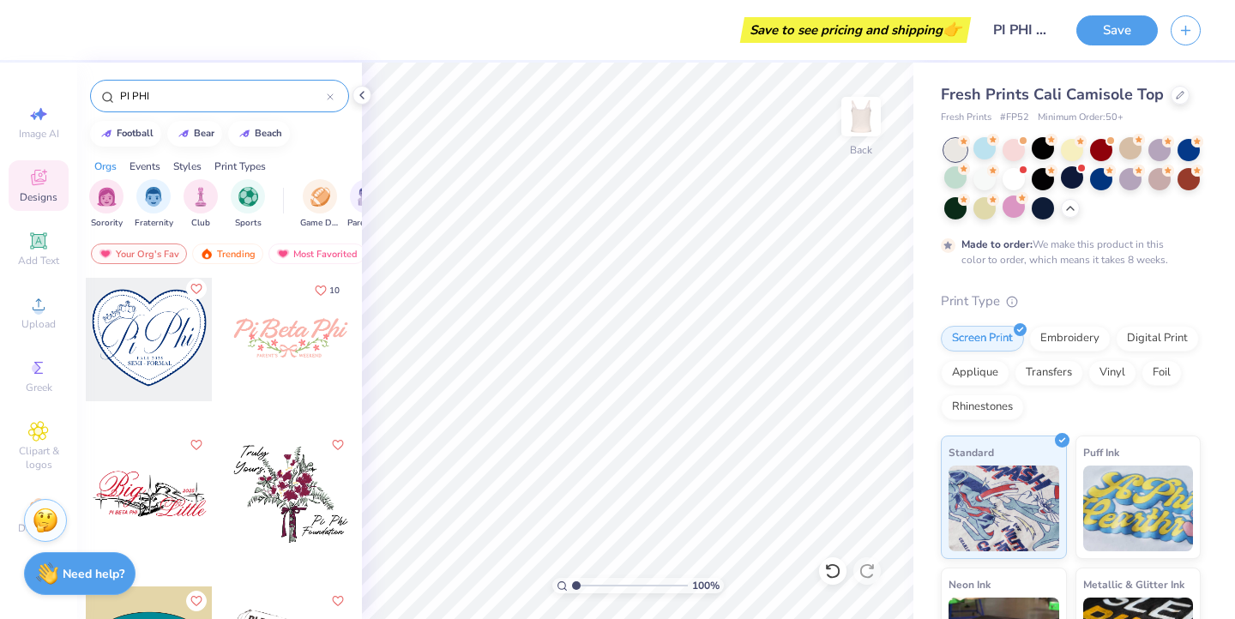
scroll to position [3909, 0]
click at [321, 334] on div at bounding box center [290, 337] width 127 height 127
click at [294, 470] on div at bounding box center [290, 493] width 127 height 127
click at [293, 317] on div at bounding box center [290, 337] width 127 height 127
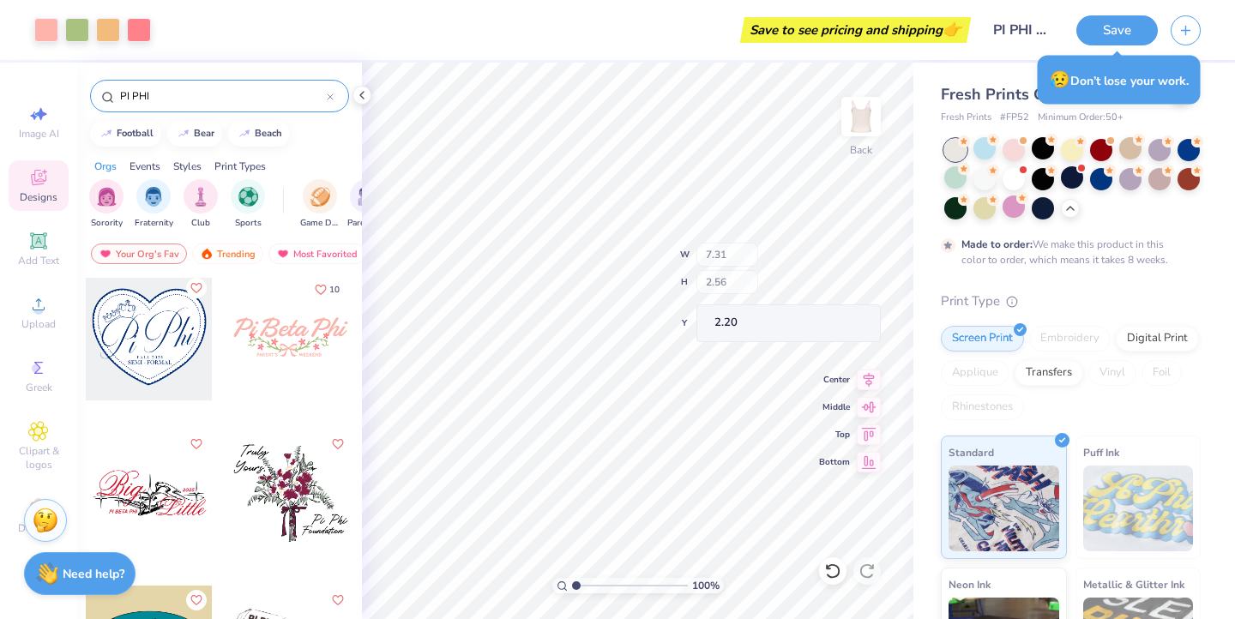
type input "2.20"
type input "2.22"
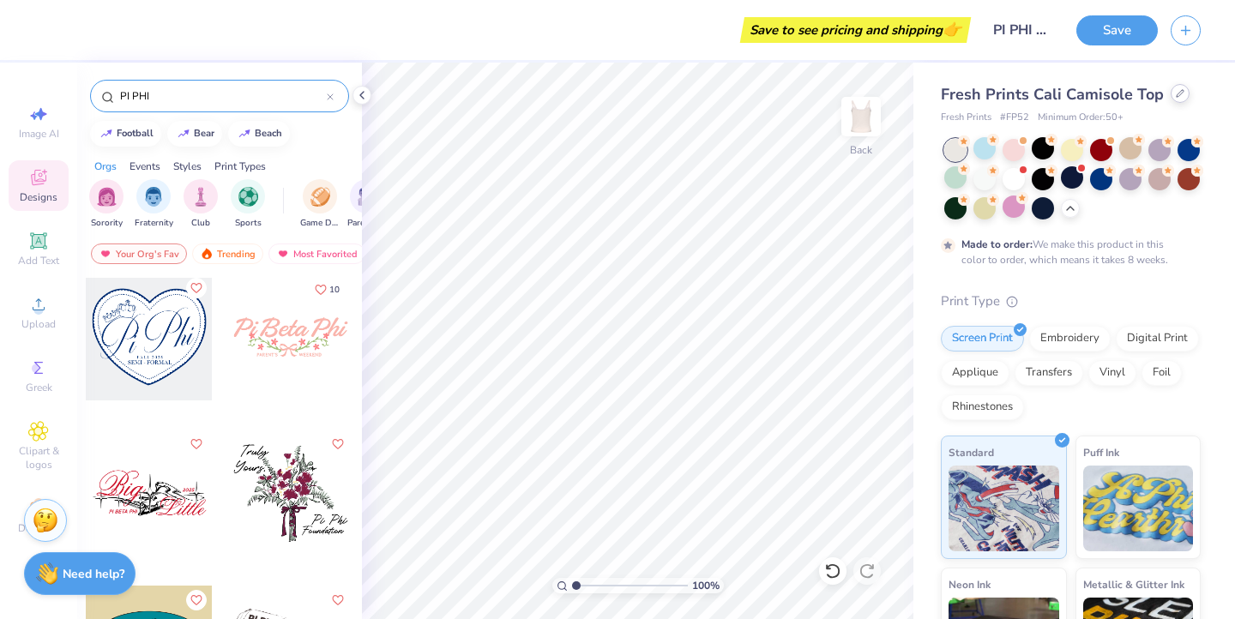
click at [1176, 96] on icon at bounding box center [1180, 93] width 9 height 9
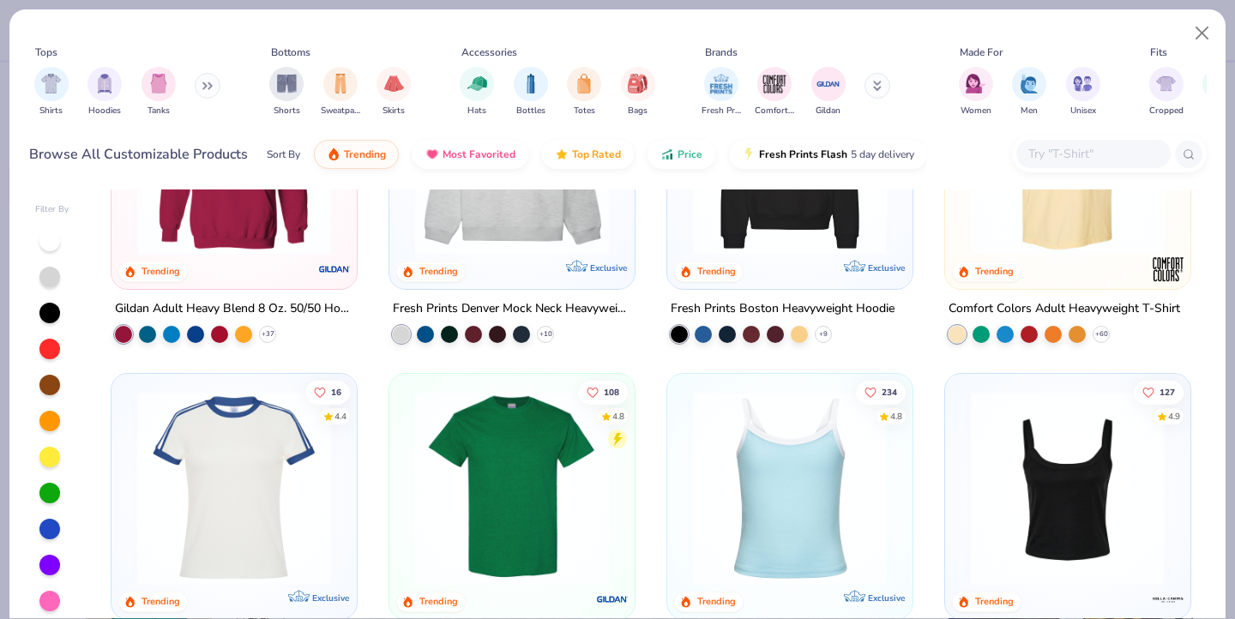
scroll to position [217, 0]
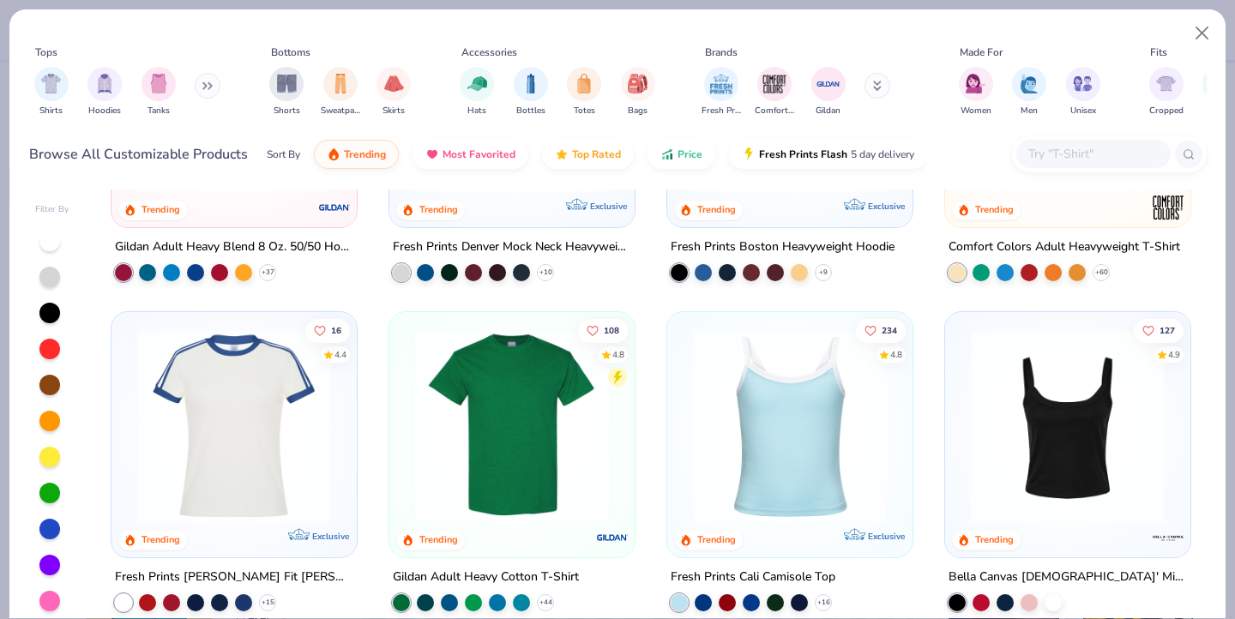
click at [523, 416] on img at bounding box center [512, 426] width 211 height 194
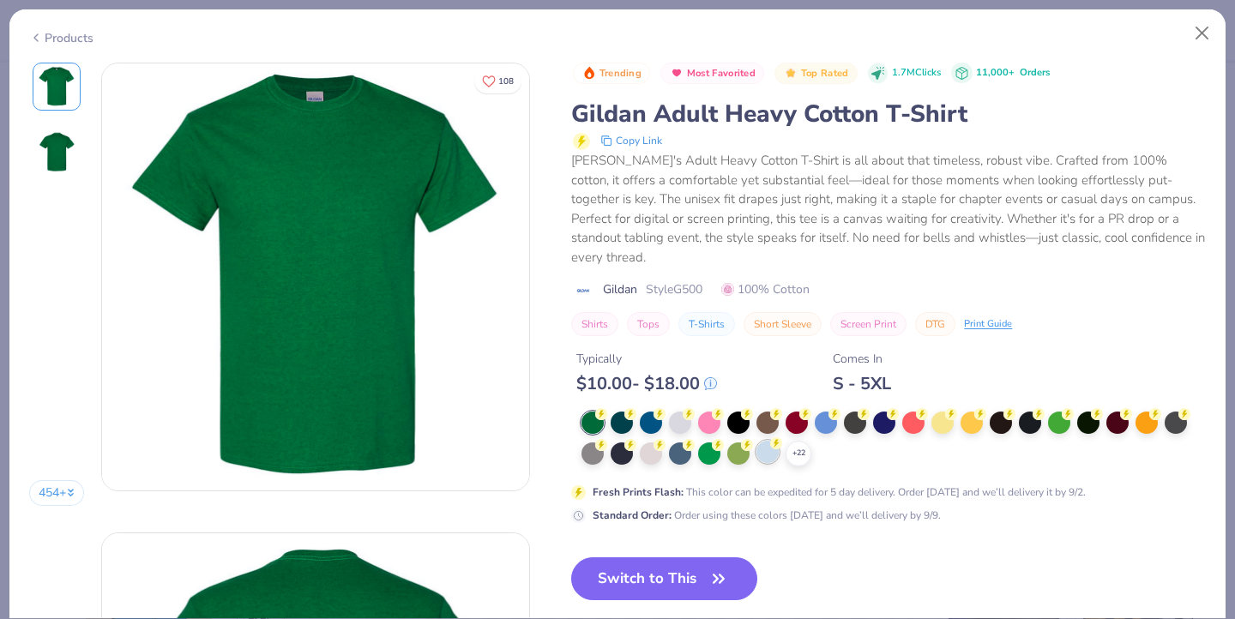
click at [774, 441] on div at bounding box center [768, 452] width 22 height 22
click at [768, 441] on div at bounding box center [768, 452] width 22 height 22
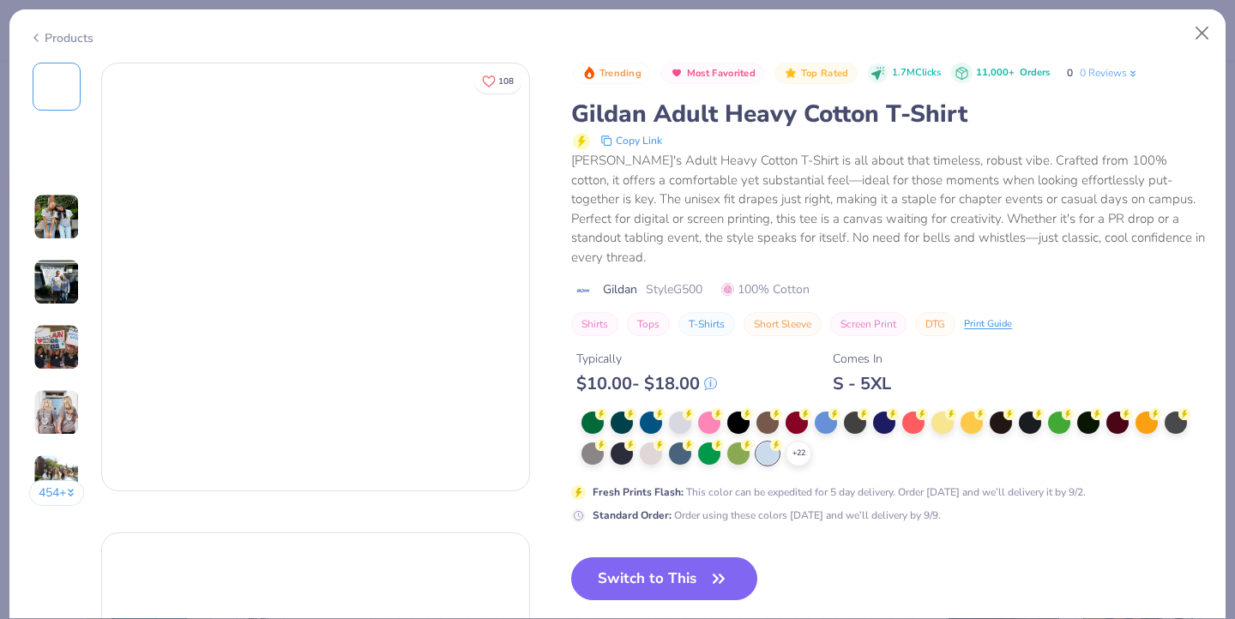
click at [57, 223] on img at bounding box center [56, 217] width 46 height 46
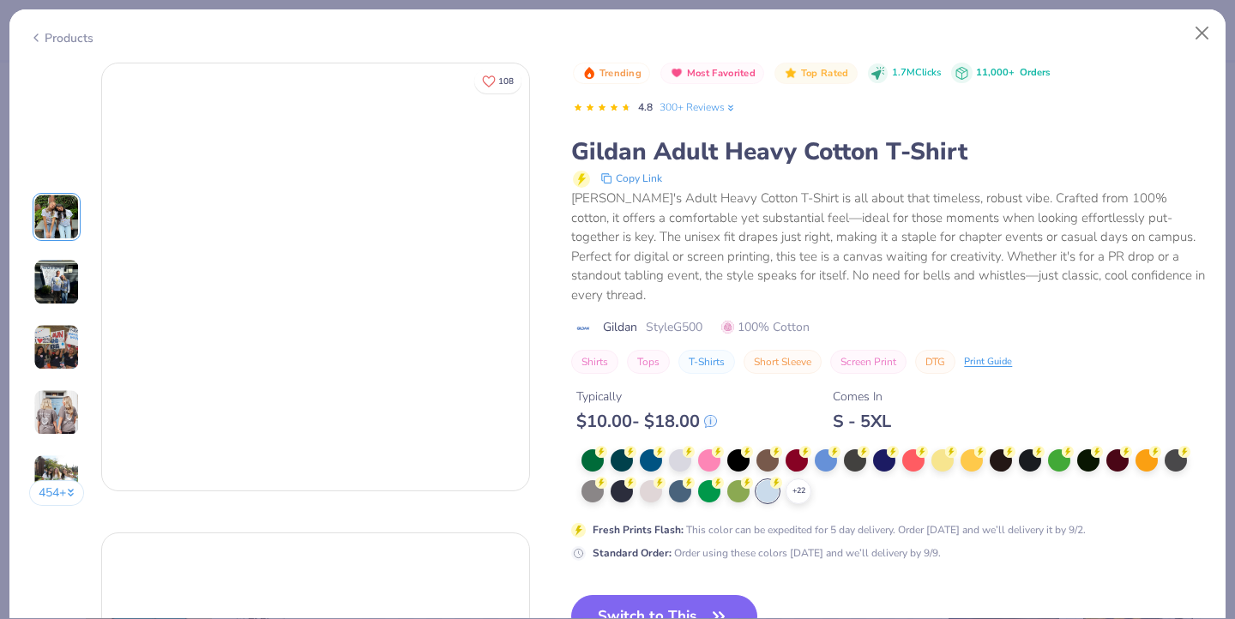
click at [52, 285] on img at bounding box center [56, 282] width 46 height 46
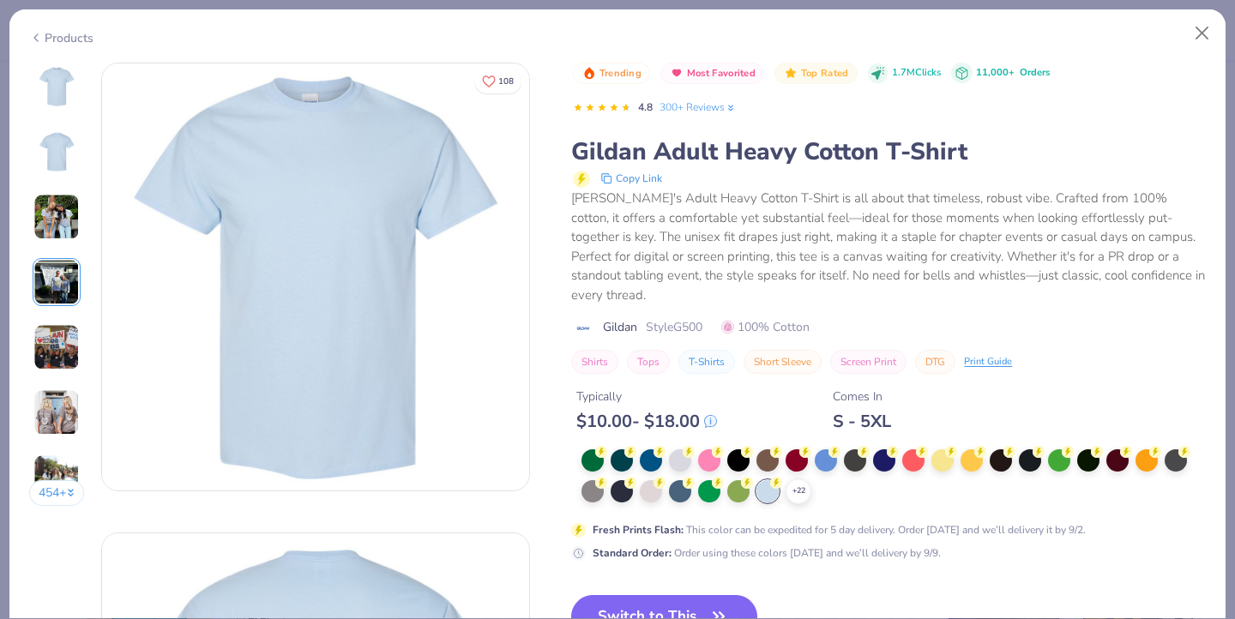
click at [60, 339] on img at bounding box center [56, 347] width 46 height 46
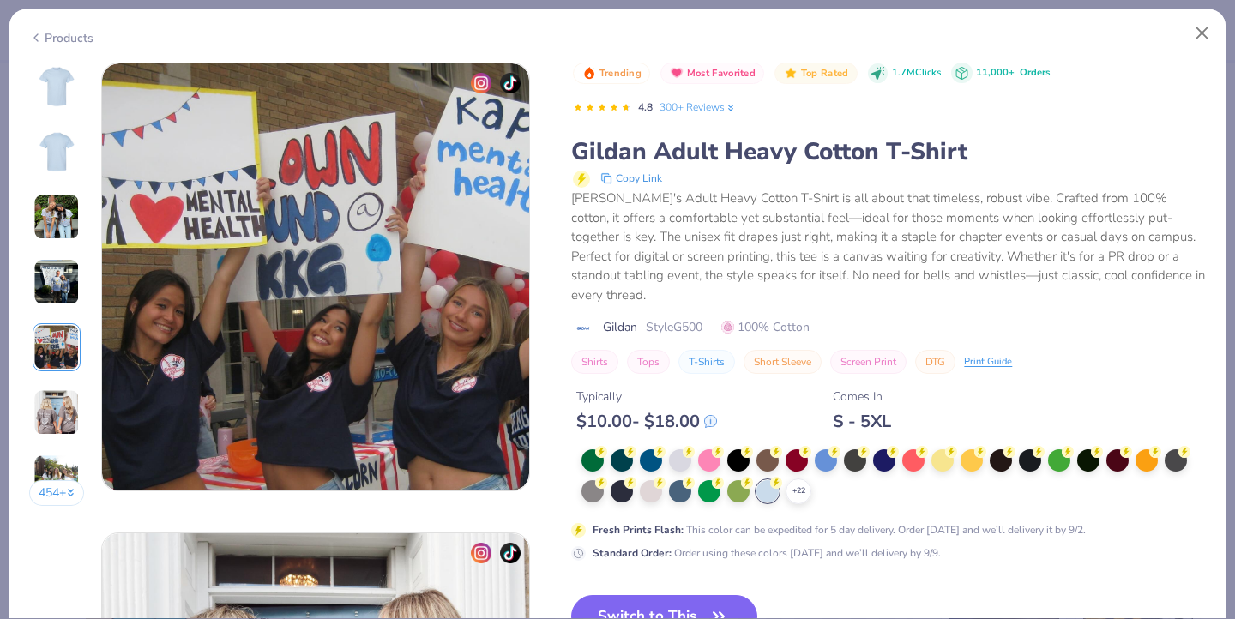
click at [59, 407] on img at bounding box center [56, 412] width 46 height 46
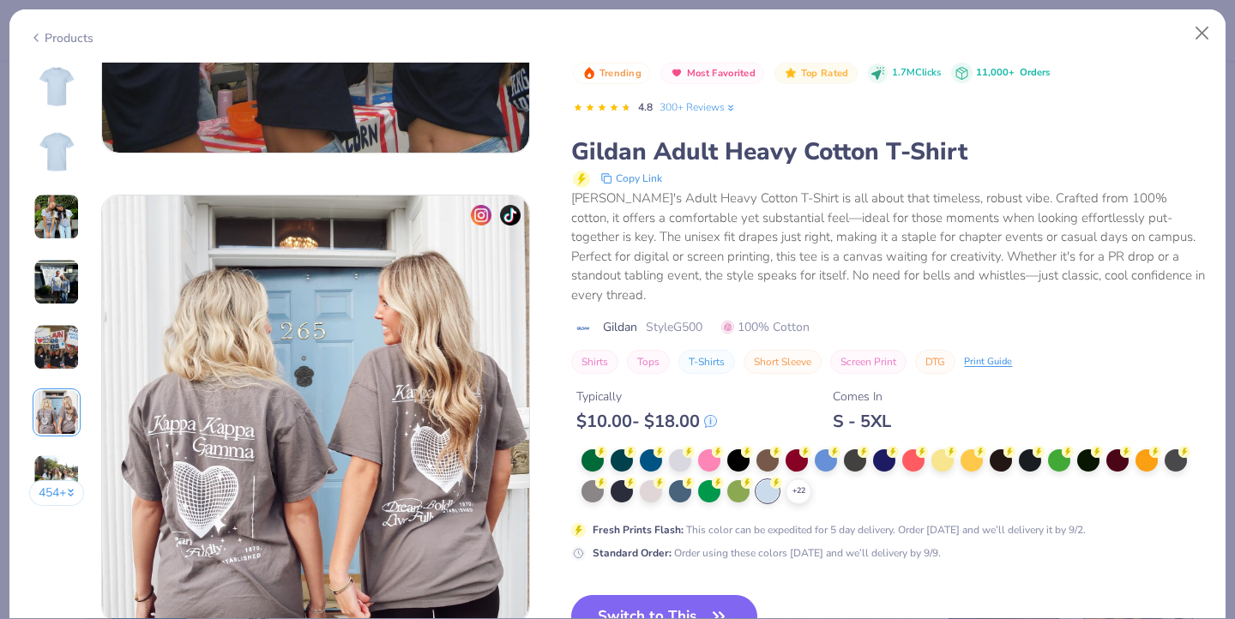
scroll to position [2351, 0]
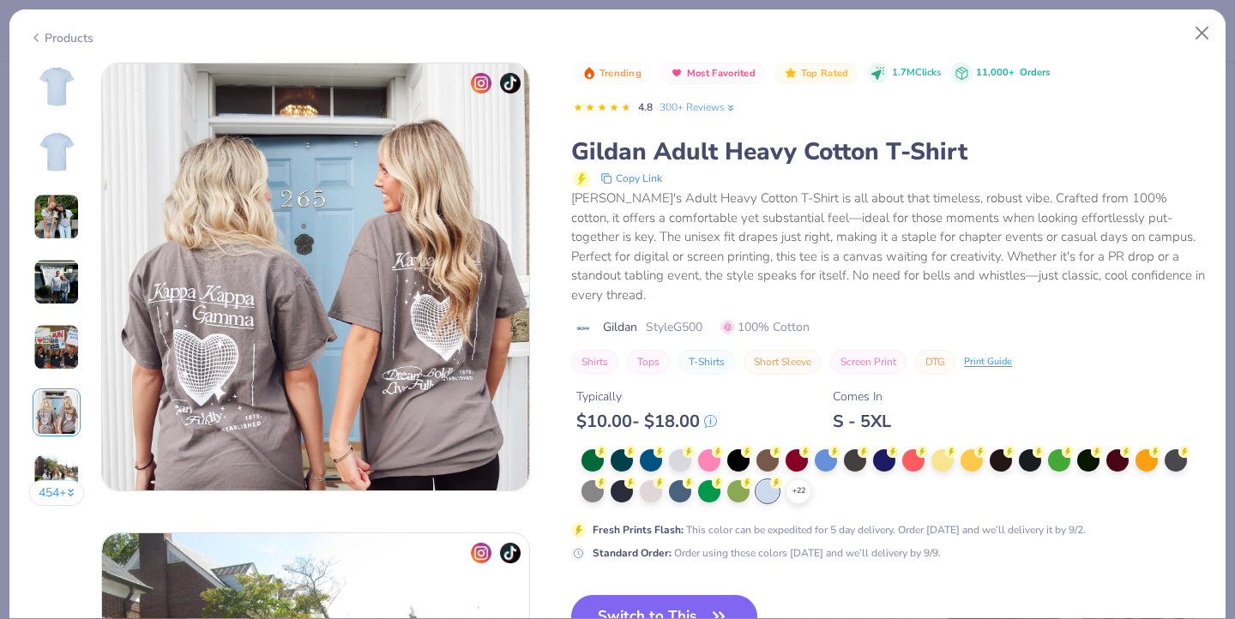
click at [679, 595] on button "Switch to This" at bounding box center [664, 616] width 186 height 43
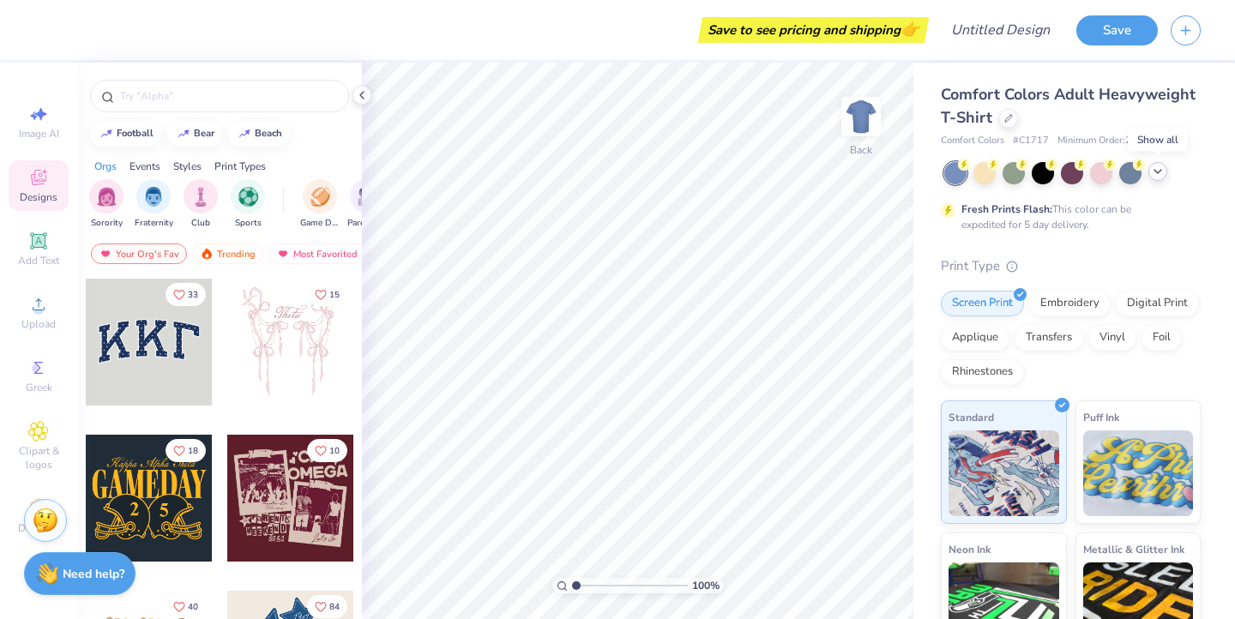
click at [1156, 166] on icon at bounding box center [1158, 172] width 14 height 14
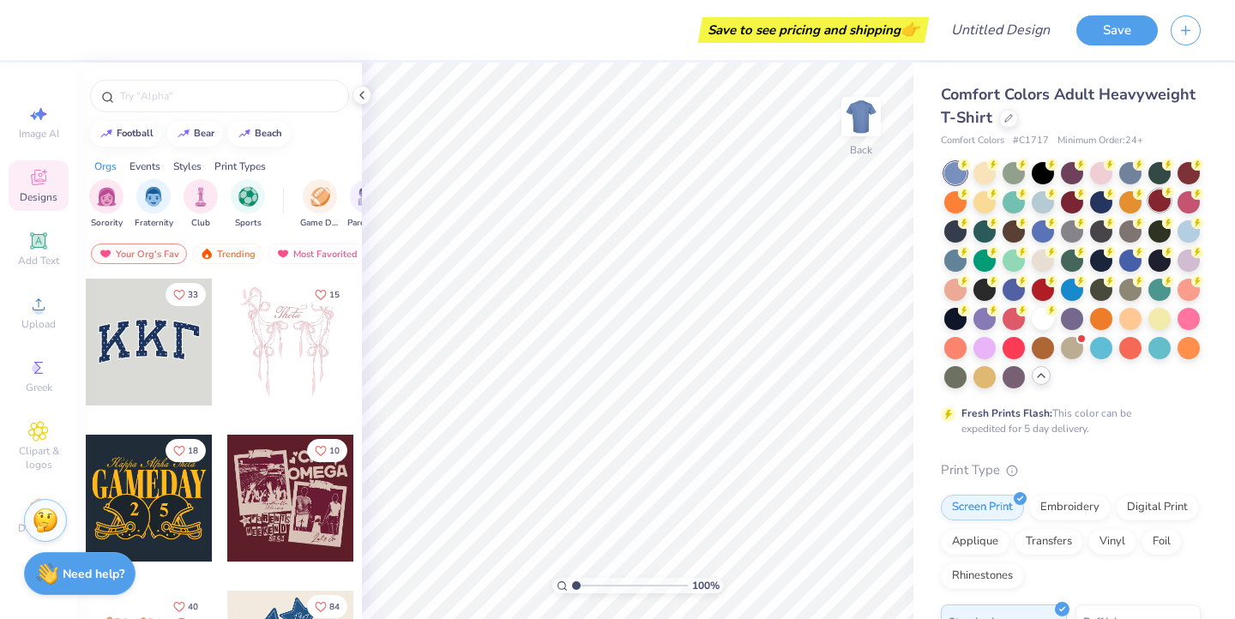
click at [1169, 202] on div at bounding box center [1160, 201] width 22 height 22
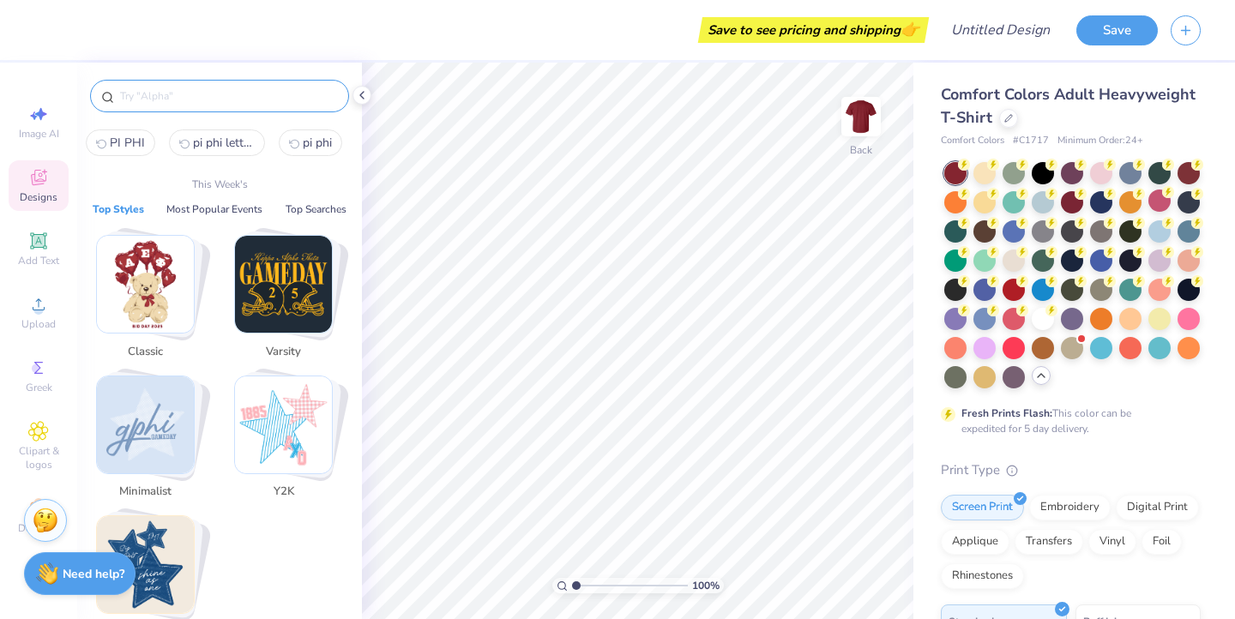
click at [239, 99] on input "text" at bounding box center [228, 96] width 220 height 17
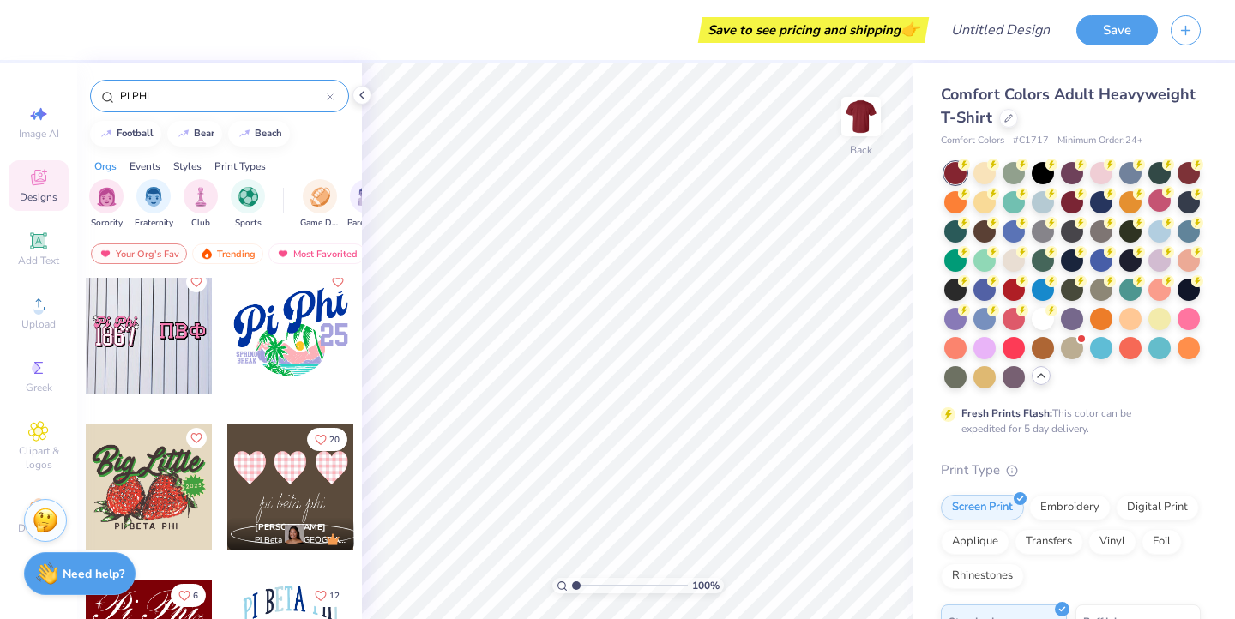
scroll to position [639, 0]
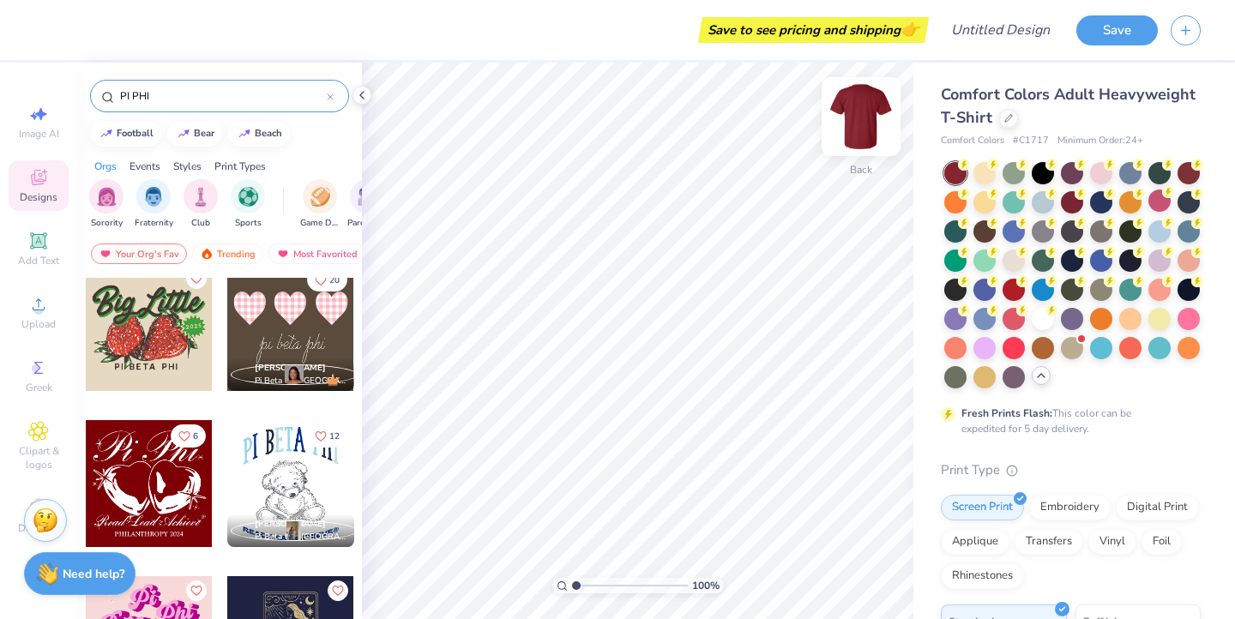
type input "PI PHI"
click at [860, 130] on img at bounding box center [861, 116] width 69 height 69
click at [146, 503] on div at bounding box center [149, 483] width 127 height 127
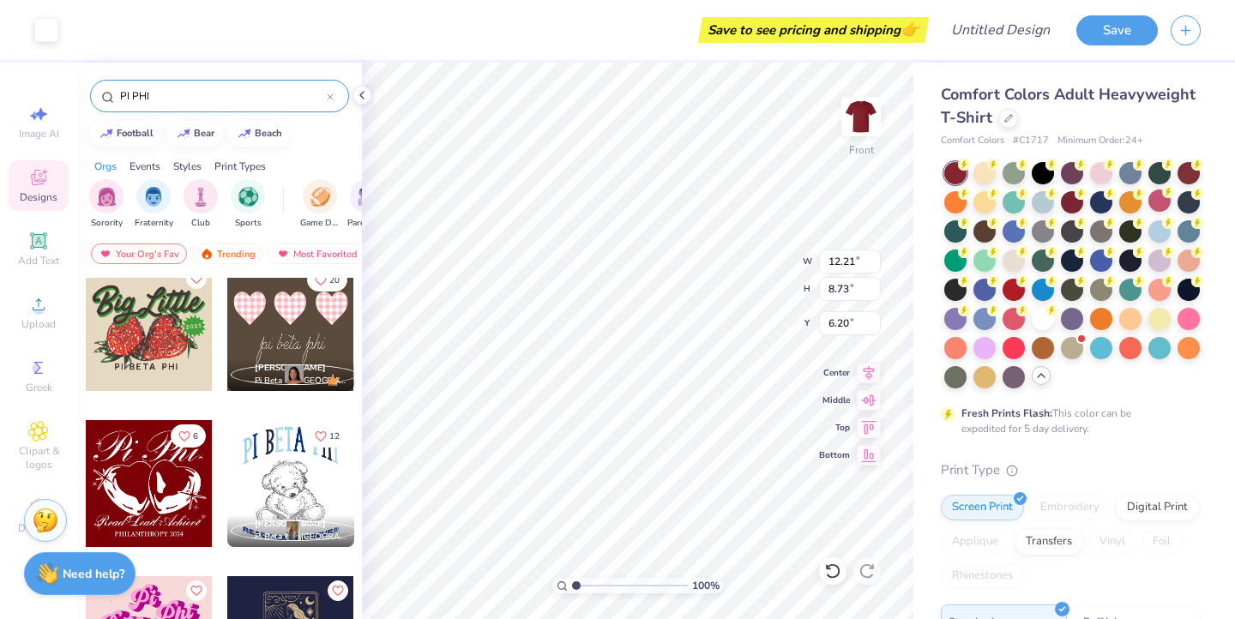
type input "6.20"
type input "13.97"
type input "9.99"
type input "6.26"
